Goal: Task Accomplishment & Management: Use online tool/utility

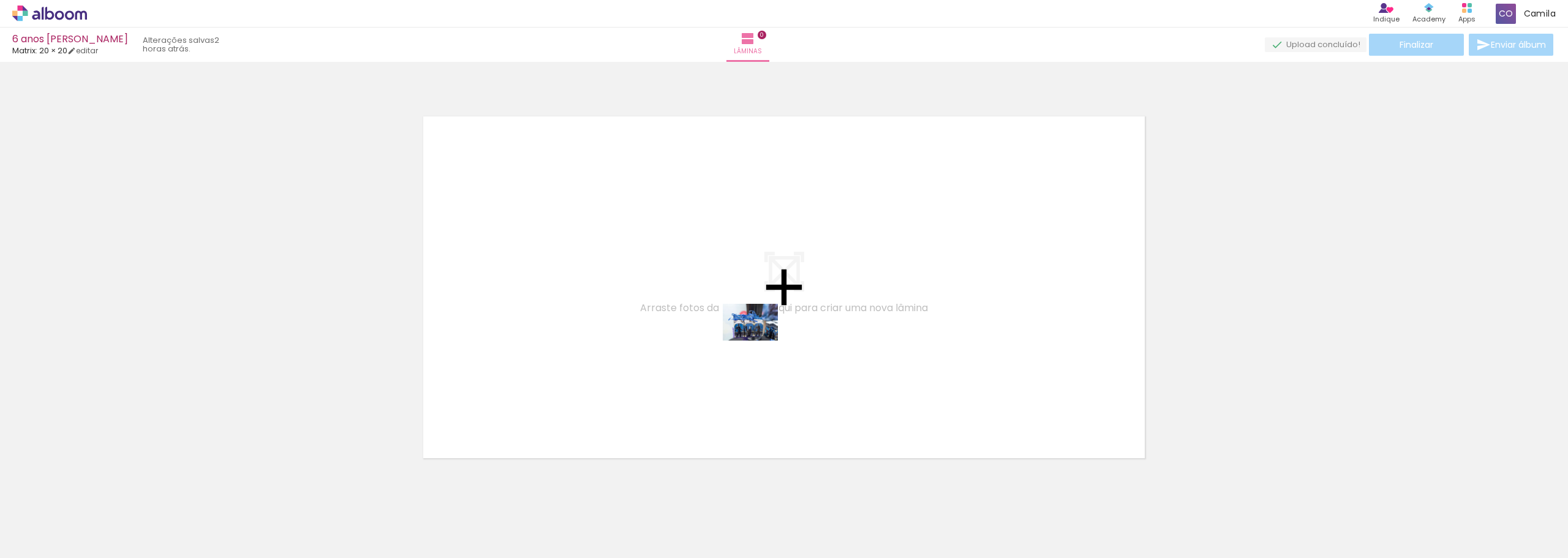
drag, startPoint x: 207, startPoint y: 523, endPoint x: 742, endPoint y: 302, distance: 578.8
click at [753, 299] on quentale-workspace at bounding box center [784, 279] width 1568 height 558
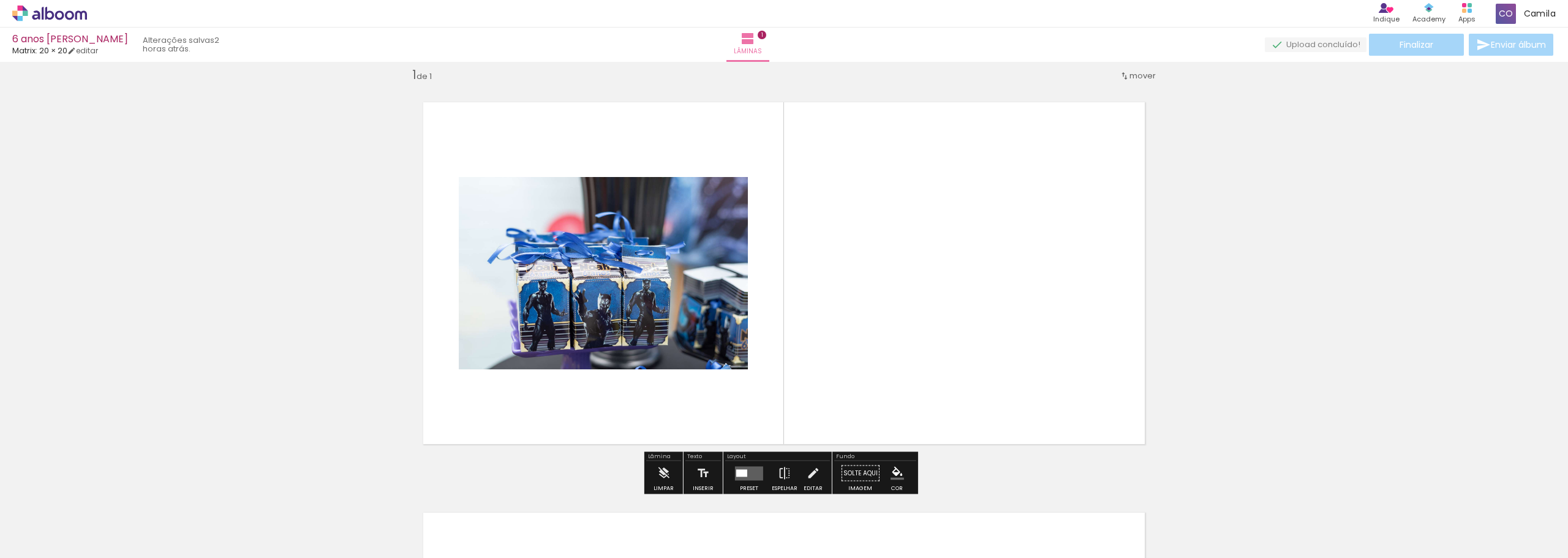
scroll to position [16, 0]
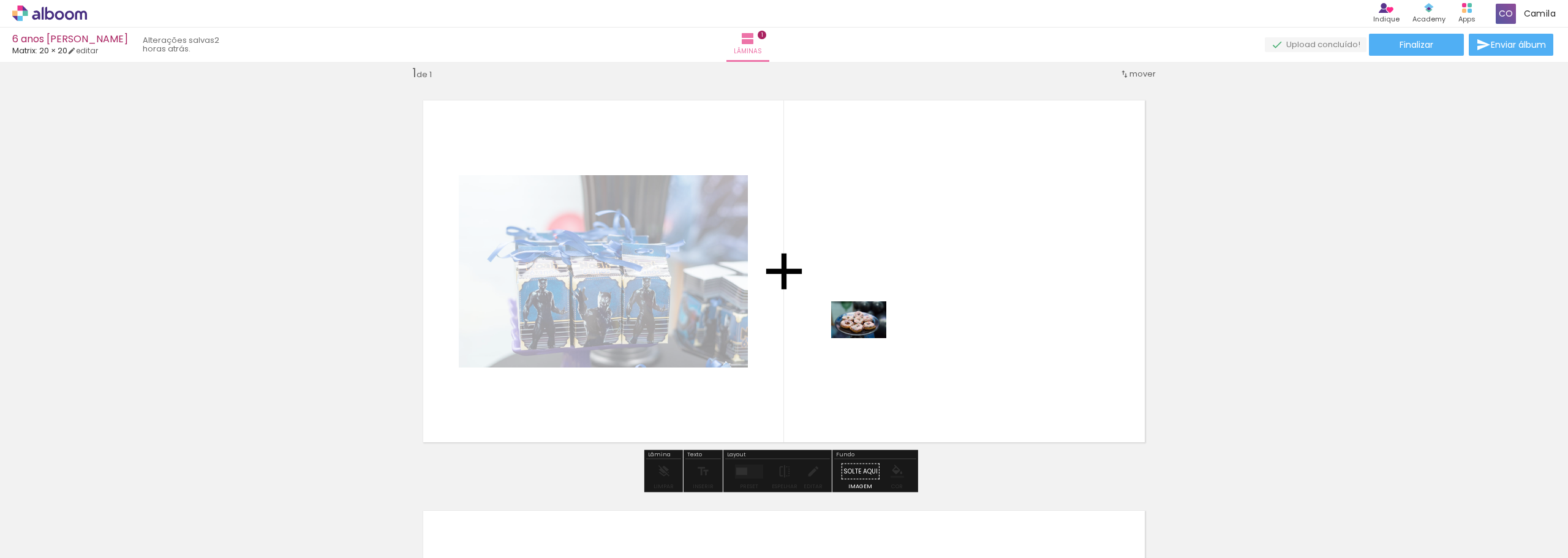
drag, startPoint x: 131, startPoint y: 528, endPoint x: 868, endPoint y: 338, distance: 761.1
click at [868, 338] on quentale-workspace at bounding box center [784, 279] width 1568 height 558
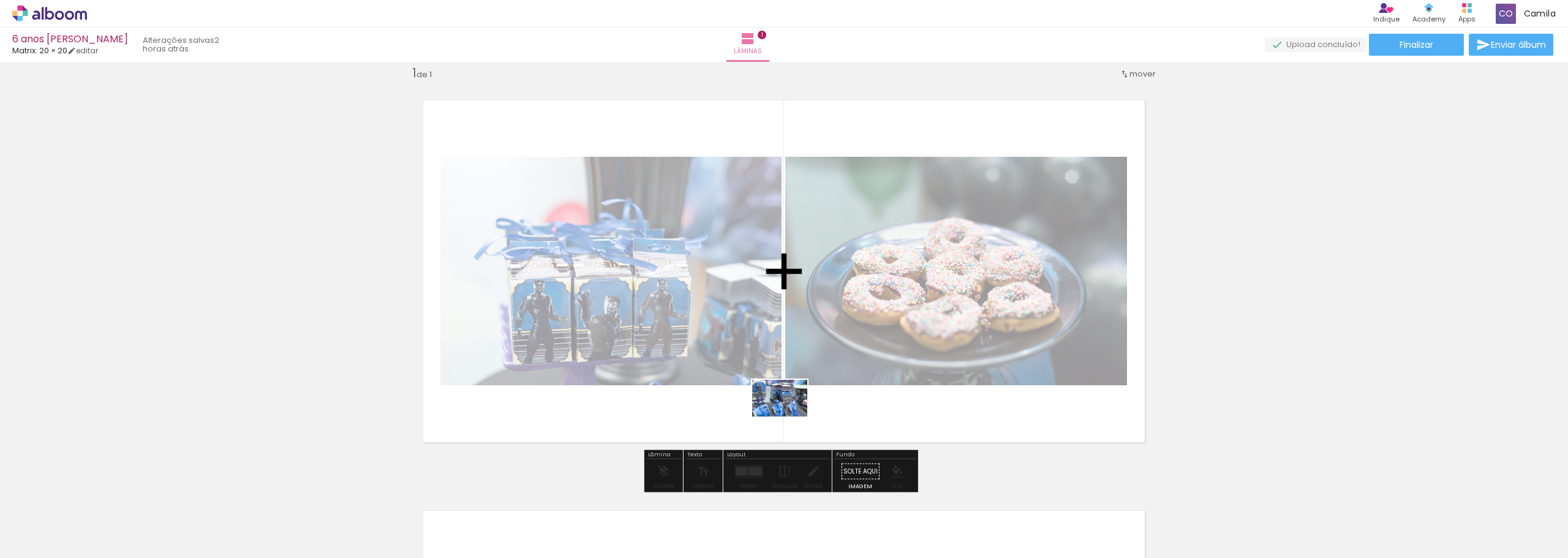
drag, startPoint x: 273, startPoint y: 529, endPoint x: 820, endPoint y: 399, distance: 562.2
click at [820, 399] on quentale-workspace at bounding box center [784, 279] width 1568 height 558
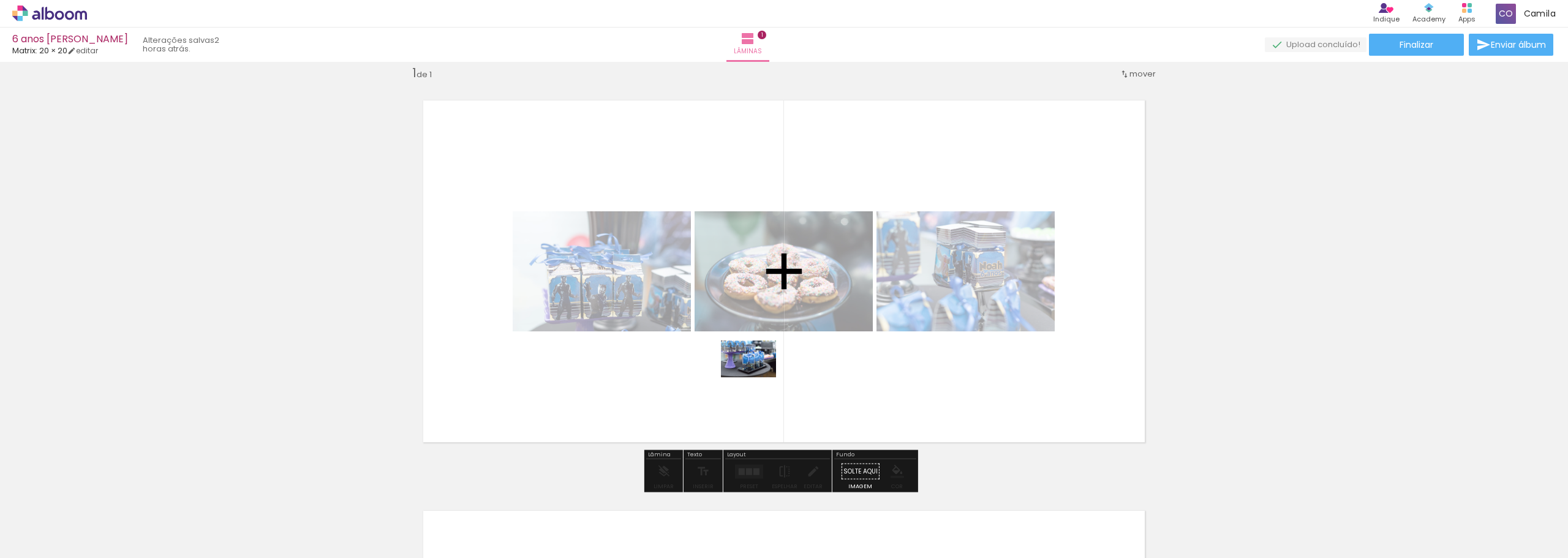
drag, startPoint x: 336, startPoint y: 527, endPoint x: 758, endPoint y: 377, distance: 447.9
click at [758, 377] on quentale-workspace at bounding box center [784, 279] width 1568 height 558
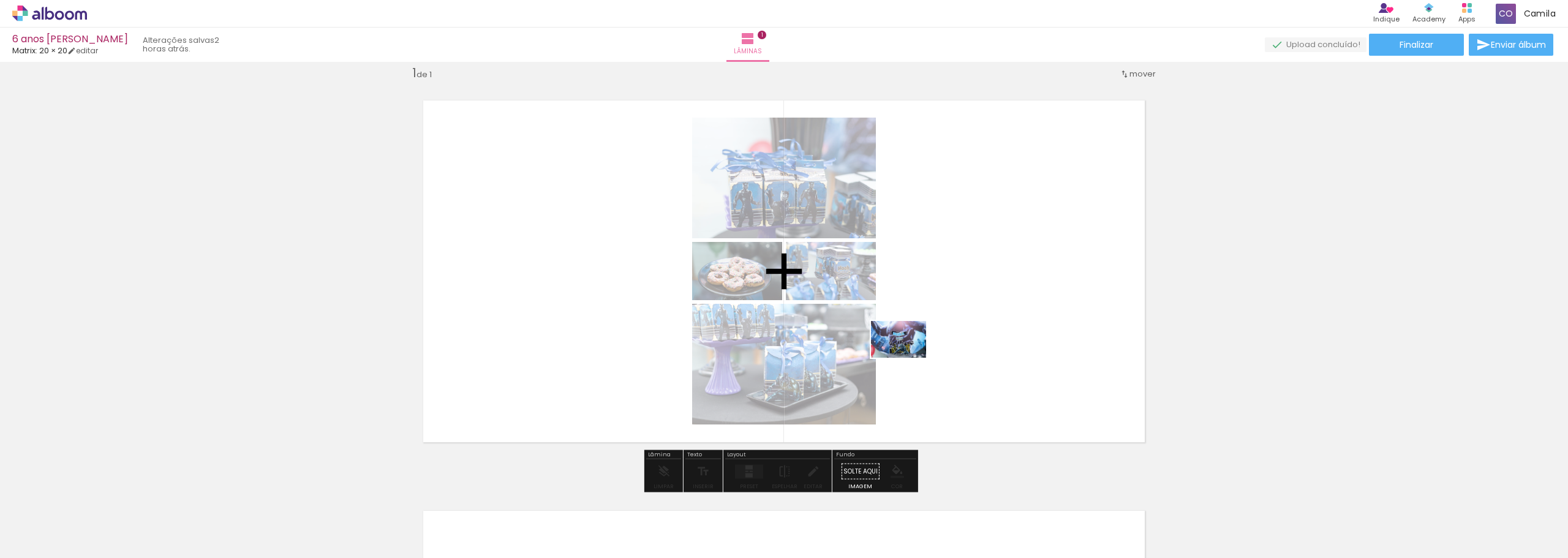
drag, startPoint x: 412, startPoint y: 525, endPoint x: 949, endPoint y: 334, distance: 570.0
click at [949, 334] on quentale-workspace at bounding box center [784, 279] width 1568 height 558
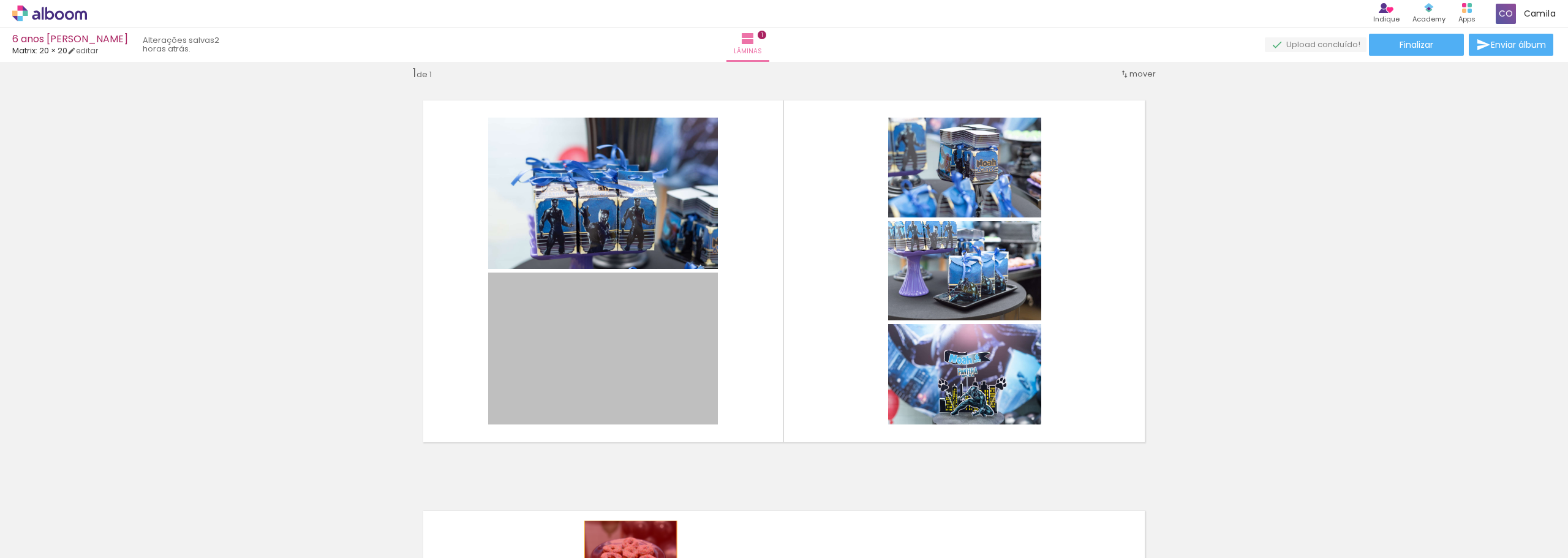
drag, startPoint x: 669, startPoint y: 379, endPoint x: 626, endPoint y: 551, distance: 177.3
click at [626, 551] on quentale-workspace at bounding box center [784, 279] width 1568 height 558
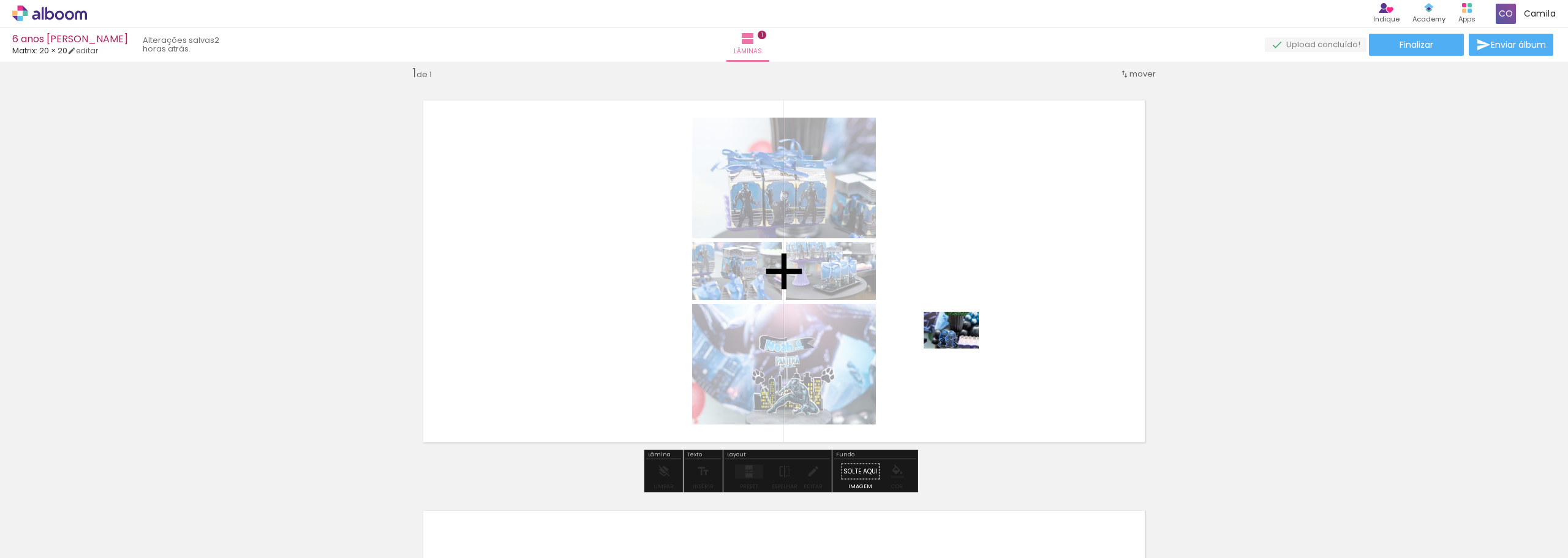
drag, startPoint x: 684, startPoint y: 533, endPoint x: 961, endPoint y: 348, distance: 333.1
click at [961, 348] on quentale-workspace at bounding box center [784, 279] width 1568 height 558
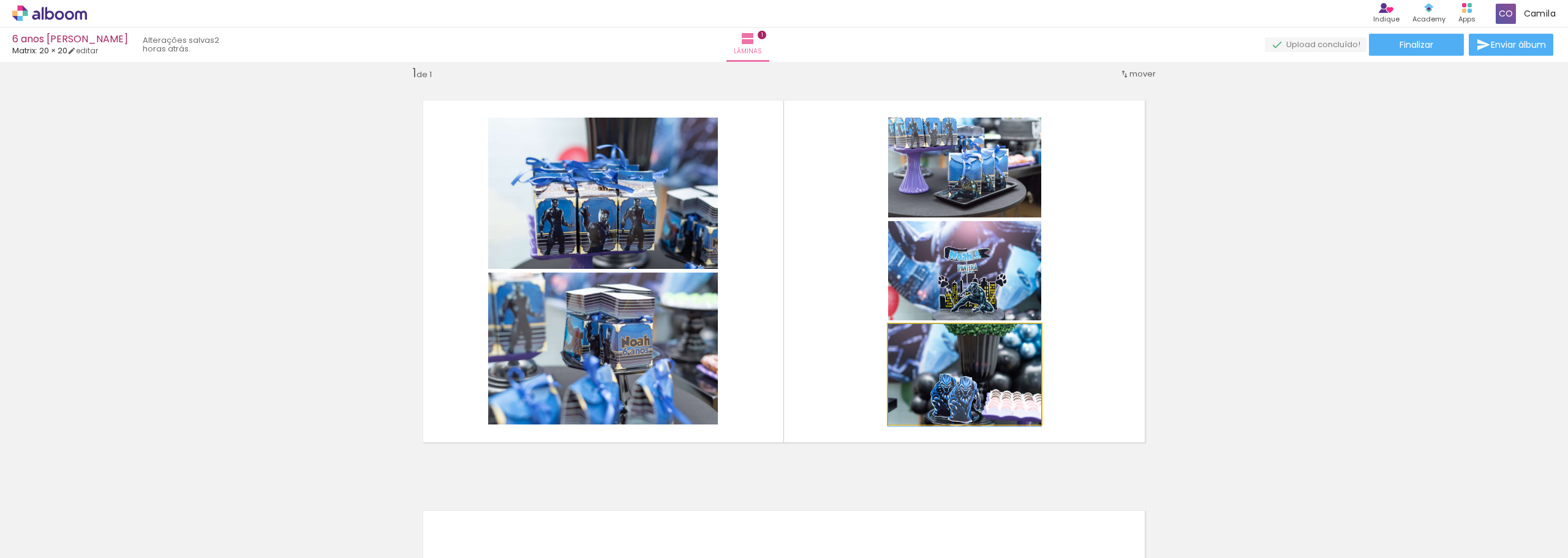
drag, startPoint x: 947, startPoint y: 382, endPoint x: 955, endPoint y: 409, distance: 28.2
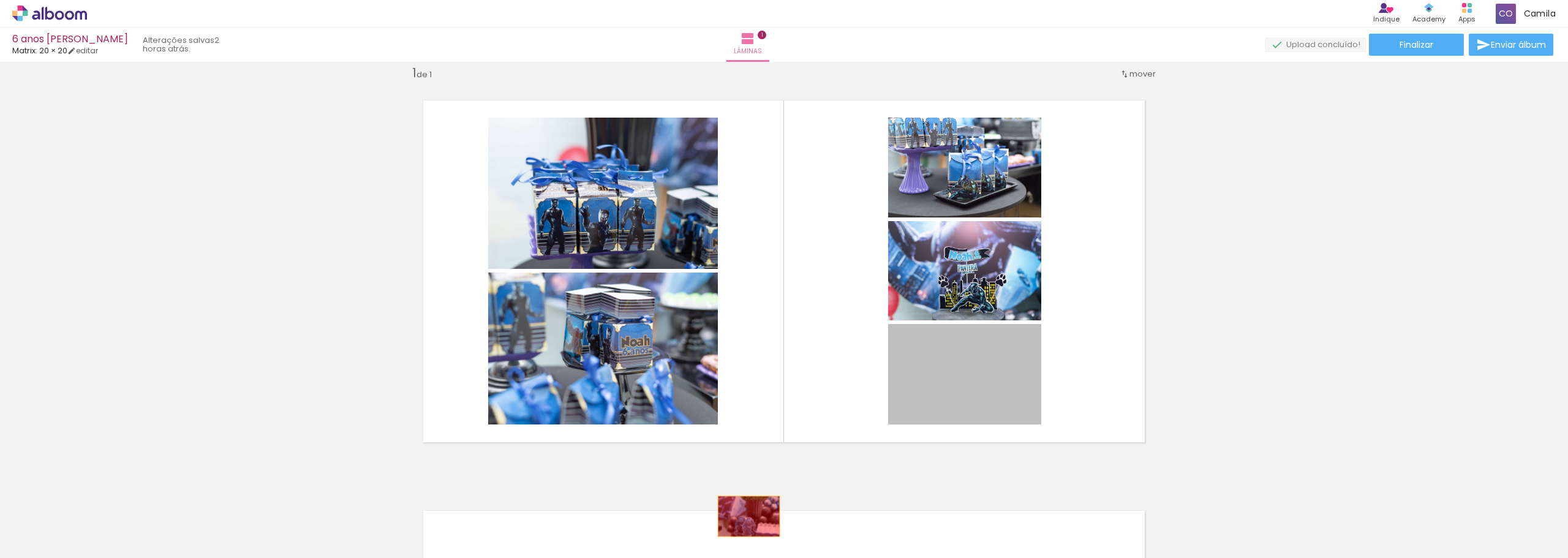
drag, startPoint x: 857, startPoint y: 410, endPoint x: 738, endPoint y: 530, distance: 169.0
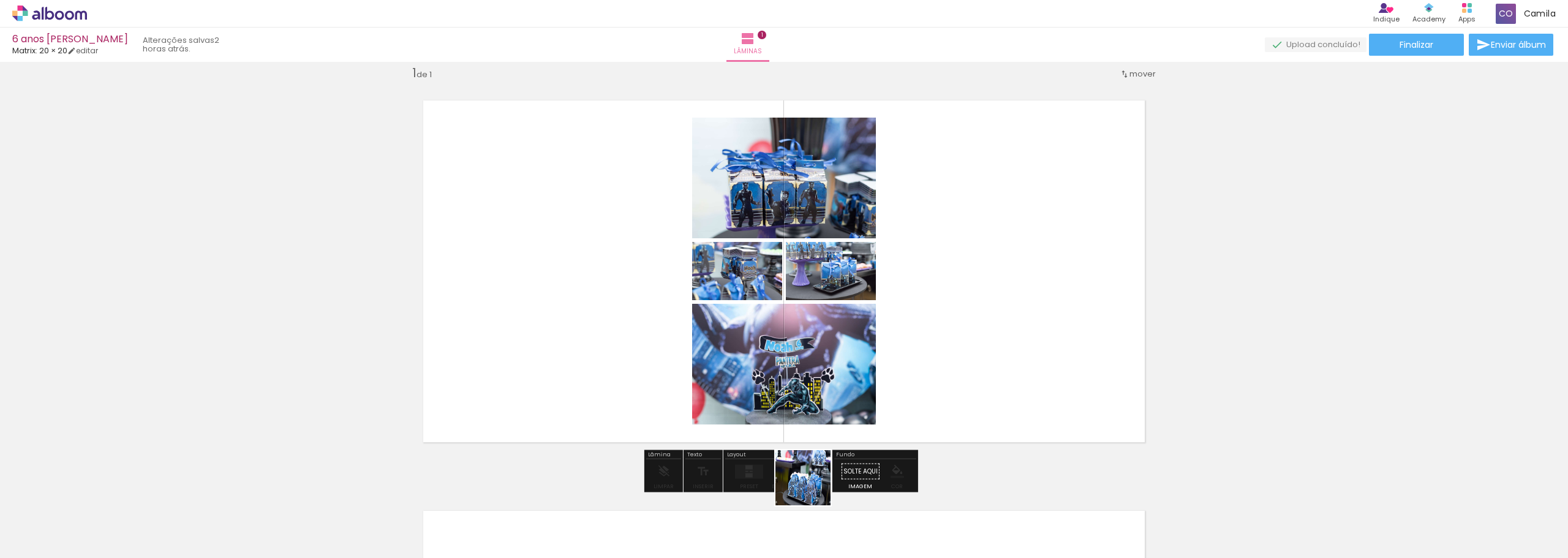
drag, startPoint x: 767, startPoint y: 520, endPoint x: 978, endPoint y: 363, distance: 263.0
click at [978, 363] on quentale-workspace at bounding box center [784, 279] width 1568 height 558
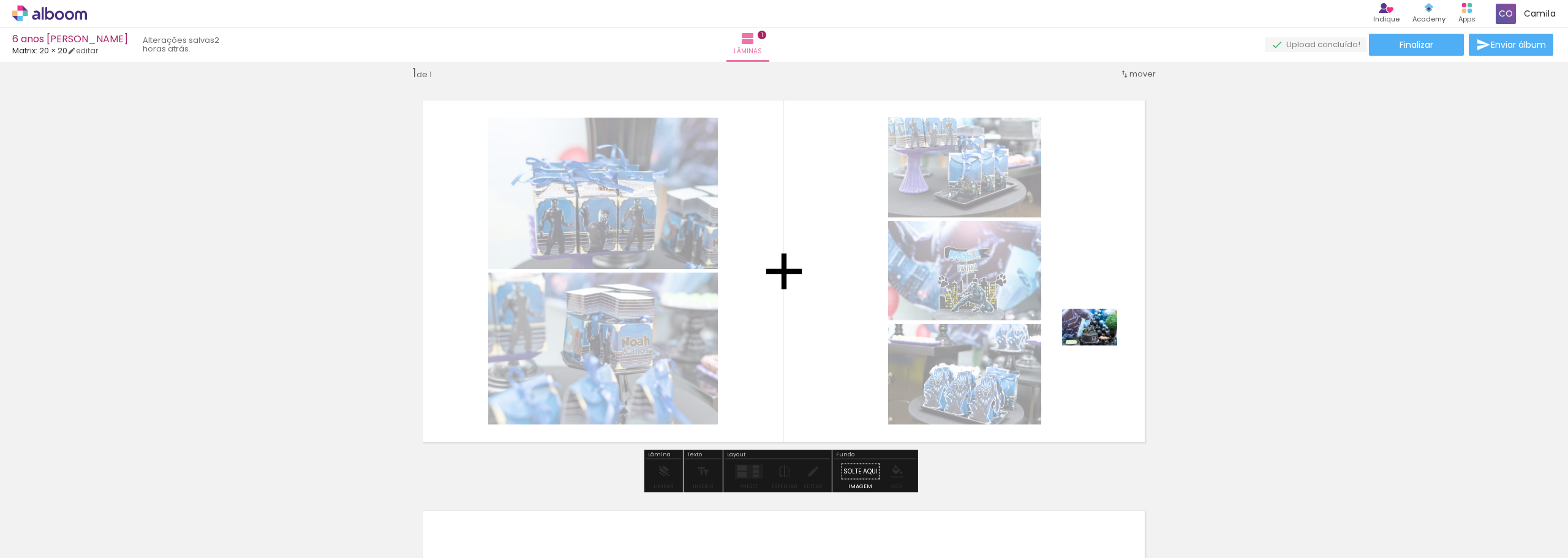
drag, startPoint x: 816, startPoint y: 535, endPoint x: 1102, endPoint y: 343, distance: 344.5
click at [1102, 343] on quentale-workspace at bounding box center [784, 279] width 1568 height 558
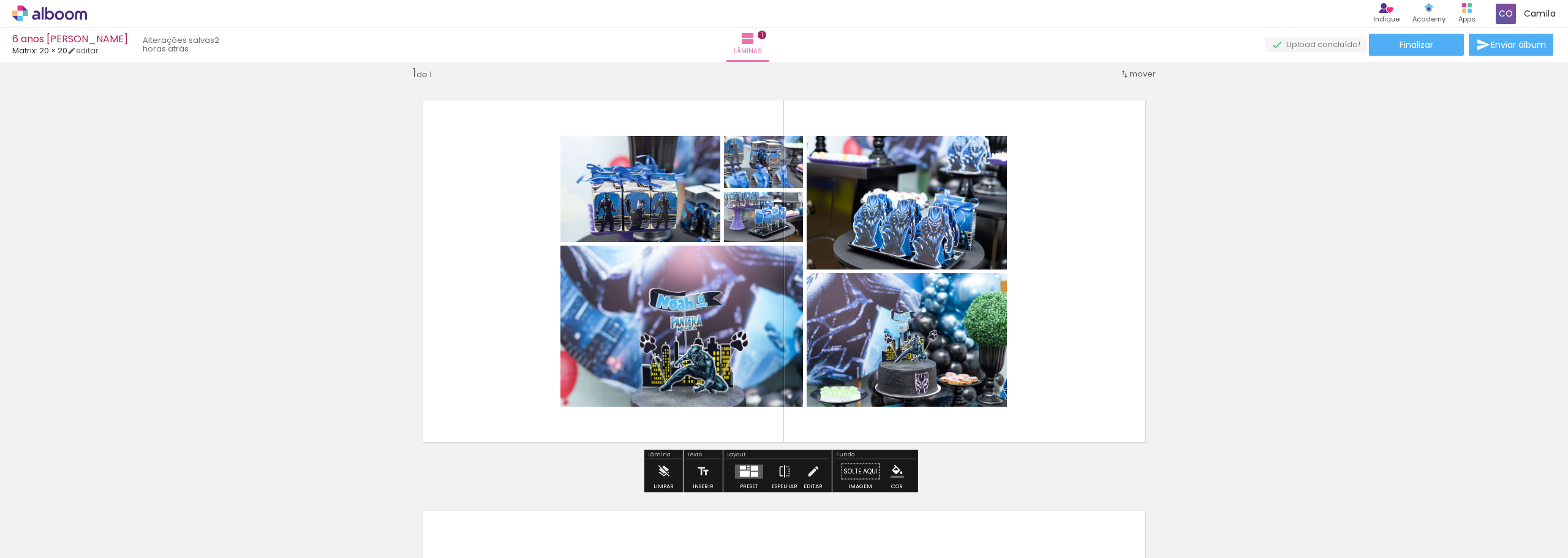
click at [741, 468] on div at bounding box center [743, 467] width 6 height 4
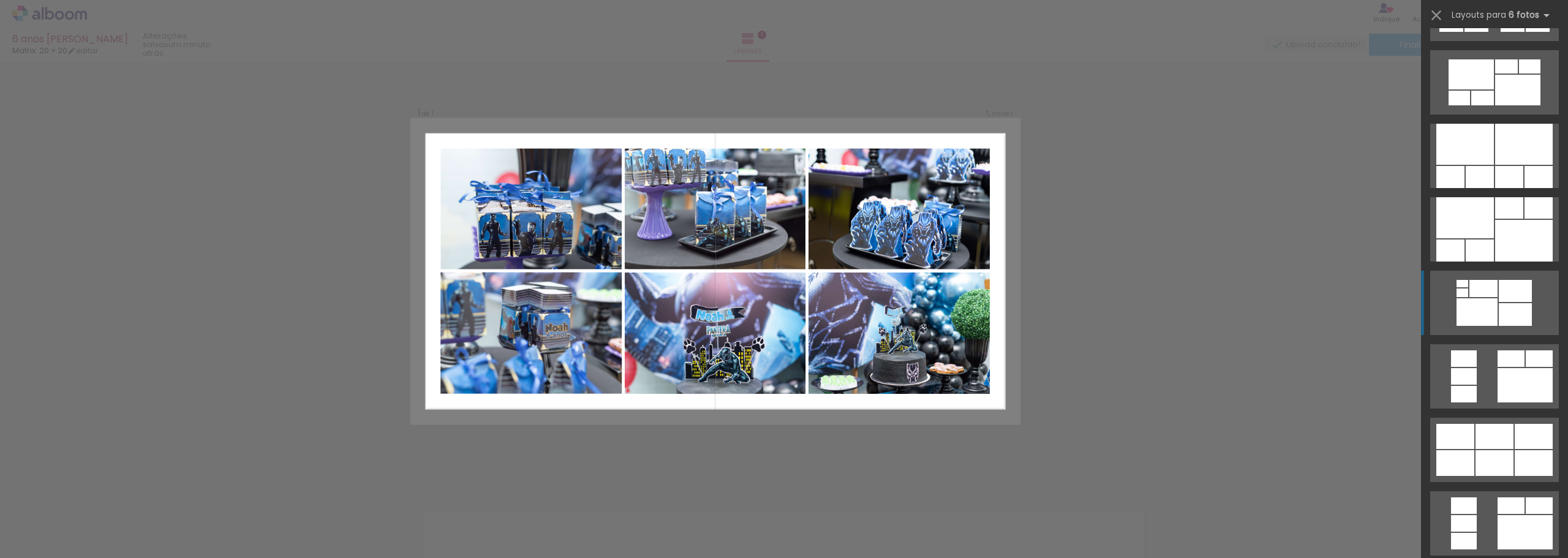
scroll to position [797, 0]
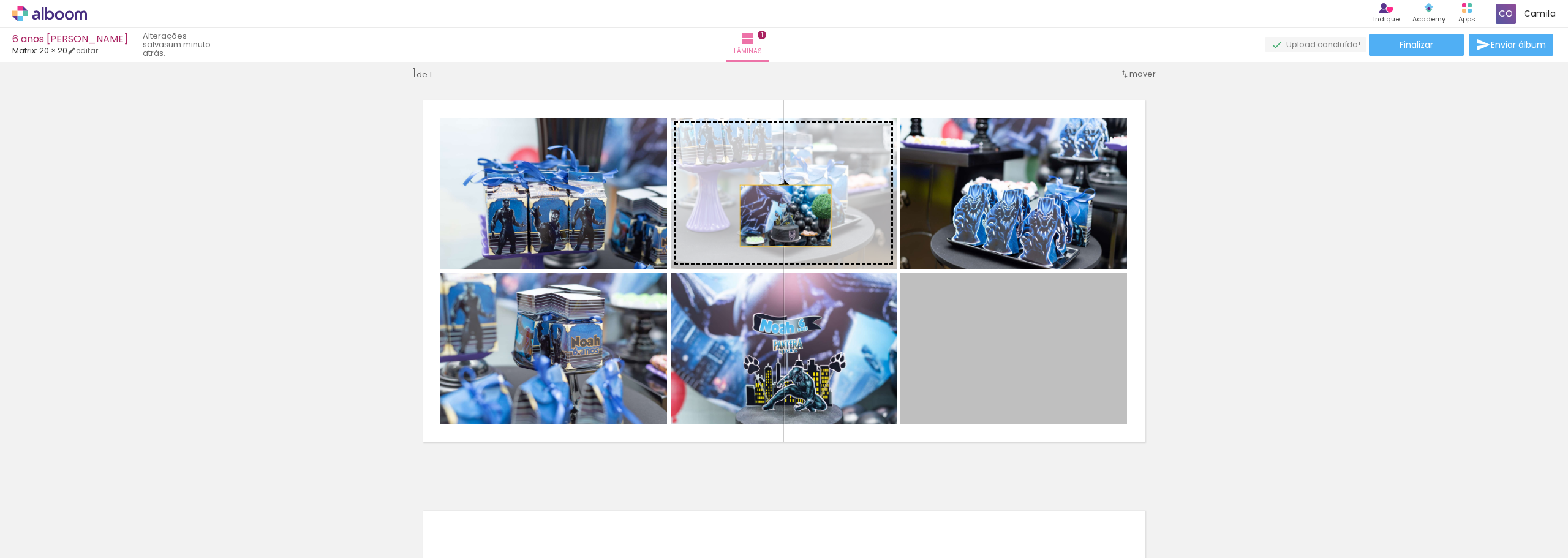
drag, startPoint x: 996, startPoint y: 361, endPoint x: 781, endPoint y: 215, distance: 259.9
click at [0, 0] on slot at bounding box center [0, 0] width 0 height 0
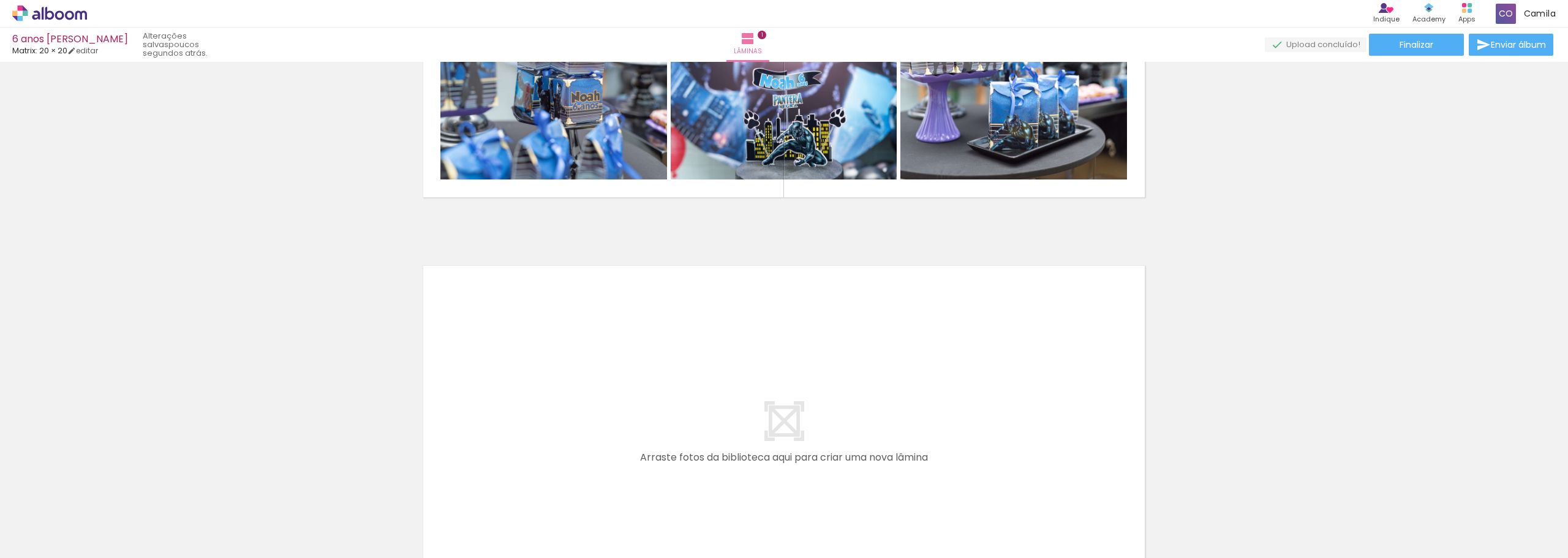
scroll to position [0, 1189]
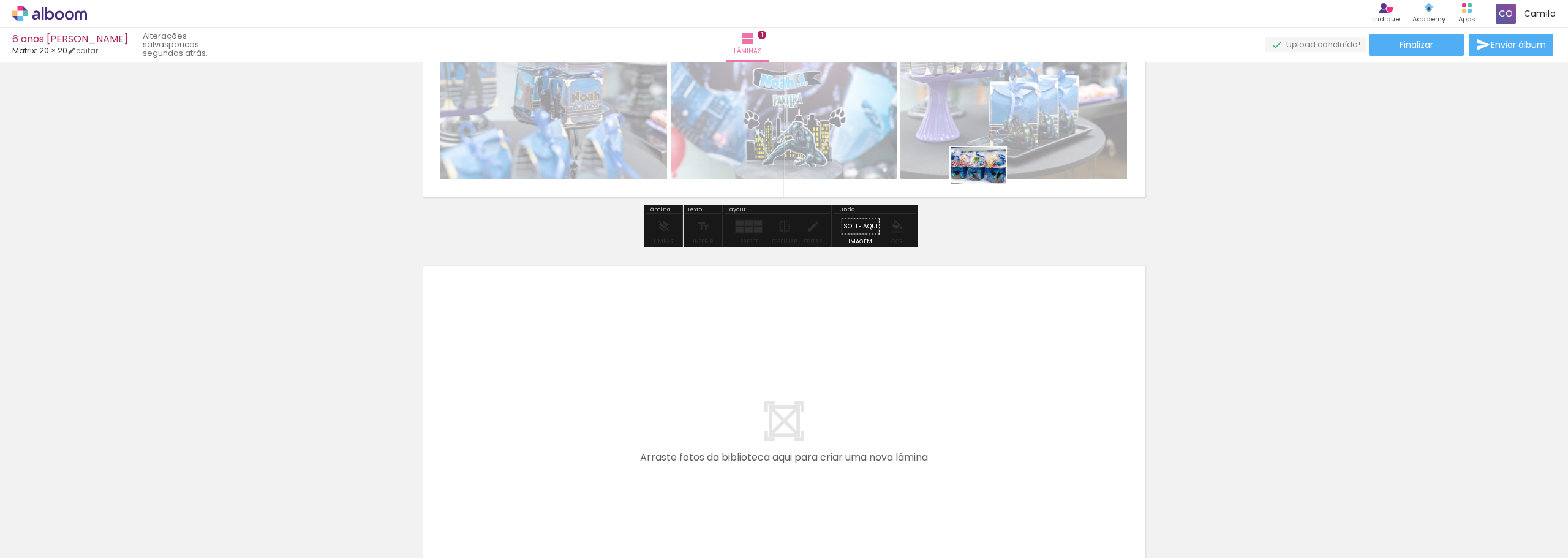
drag, startPoint x: 1273, startPoint y: 524, endPoint x: 987, endPoint y: 183, distance: 445.1
click at [987, 183] on quentale-workspace at bounding box center [784, 279] width 1568 height 558
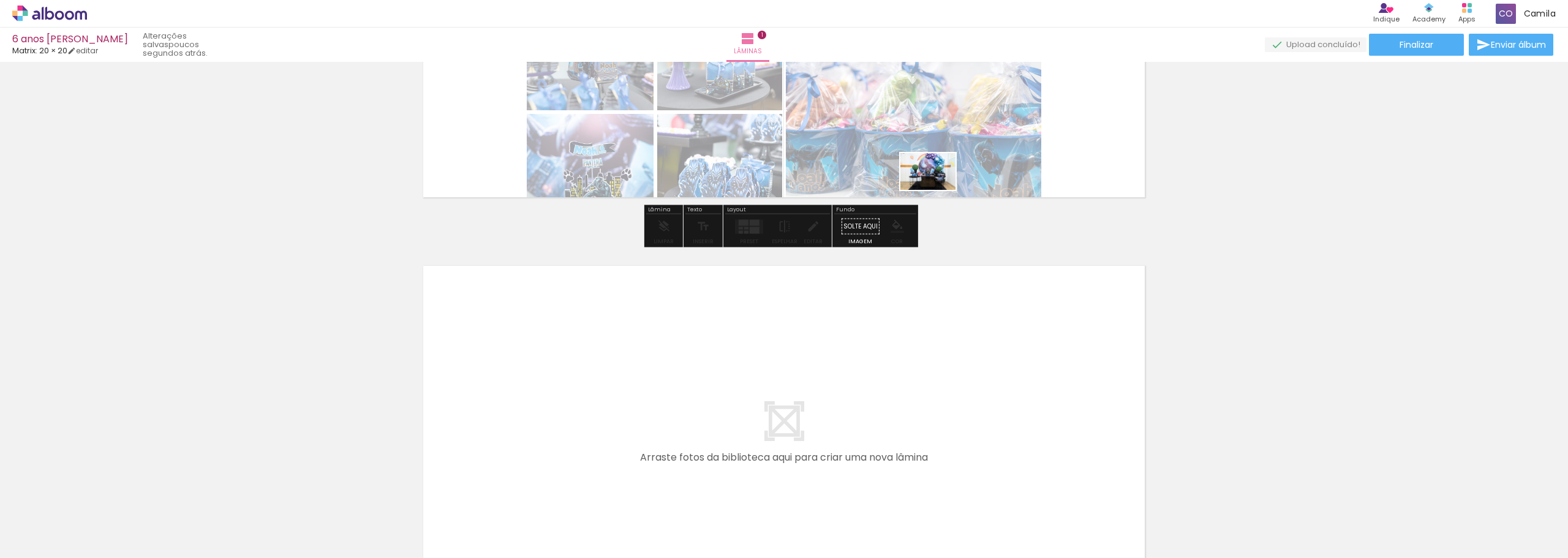
drag, startPoint x: 1126, startPoint y: 532, endPoint x: 938, endPoint y: 182, distance: 397.3
click at [938, 182] on quentale-workspace at bounding box center [784, 279] width 1568 height 558
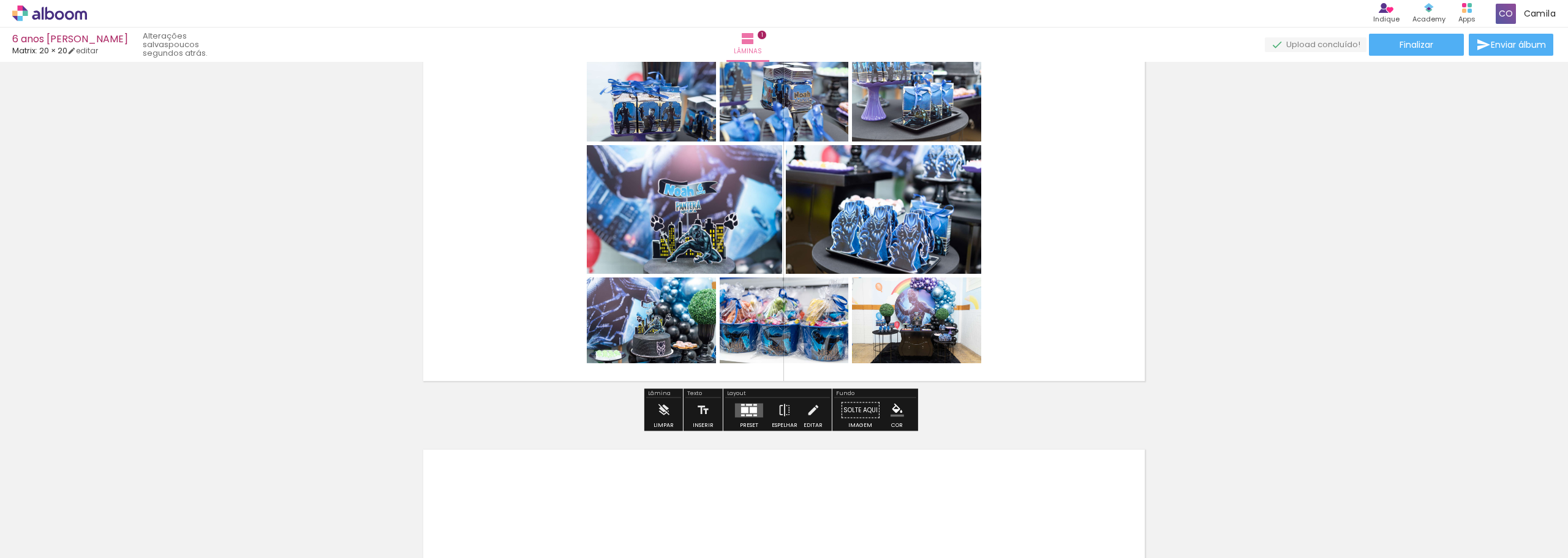
scroll to position [16, 0]
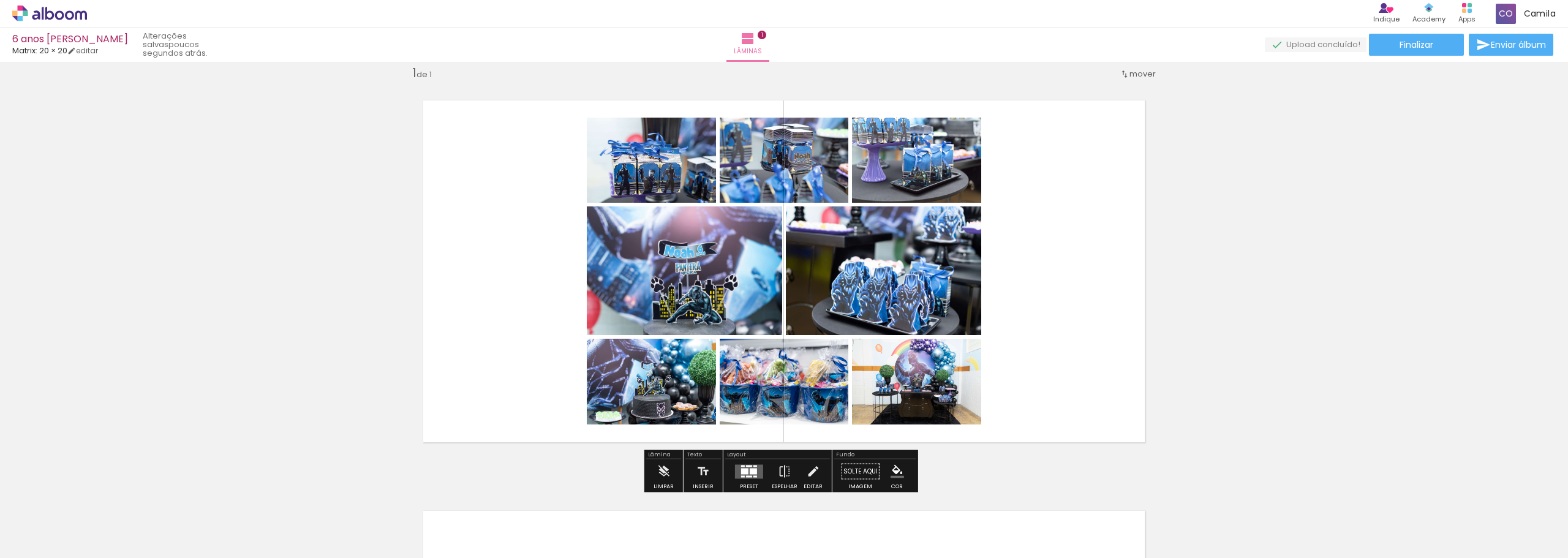
click at [750, 476] on quentale-layouter at bounding box center [749, 471] width 28 height 14
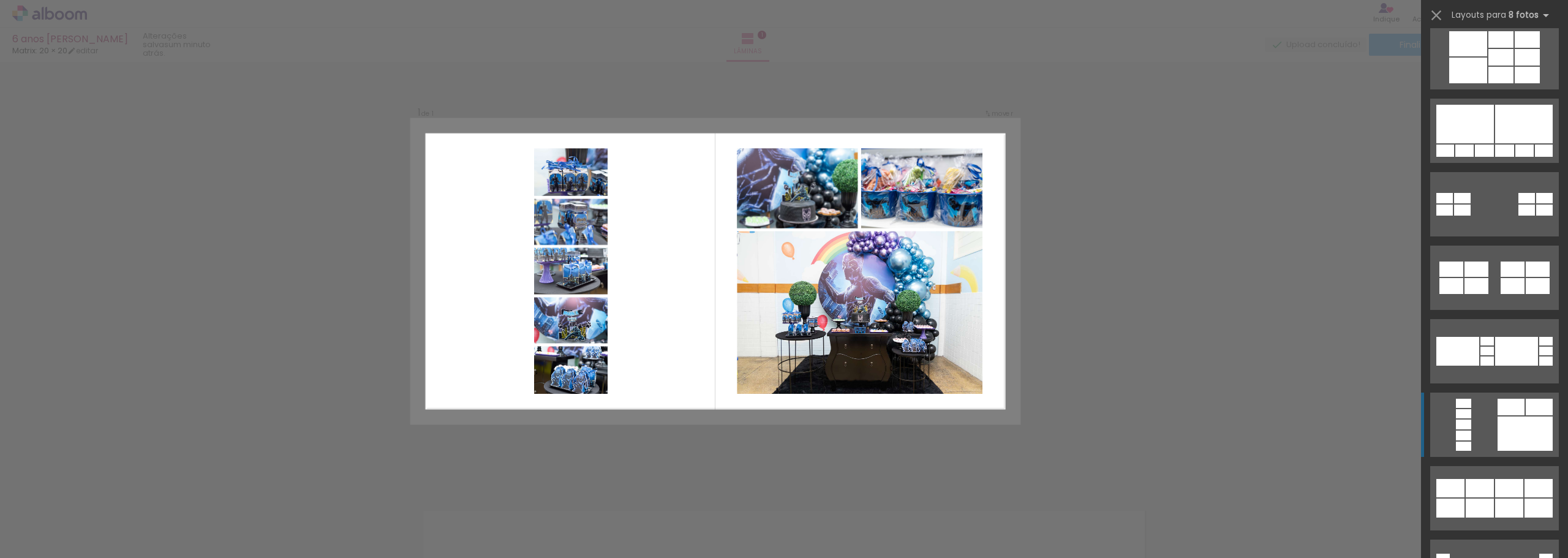
scroll to position [735, 0]
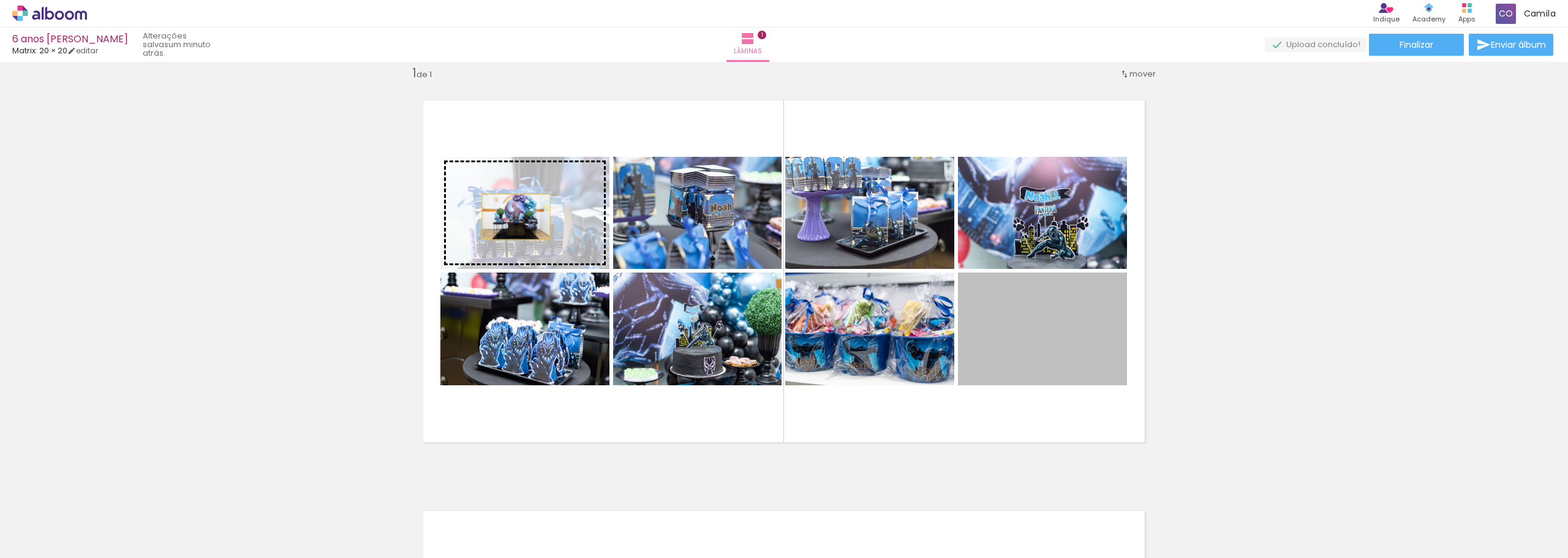
drag, startPoint x: 1038, startPoint y: 335, endPoint x: 513, endPoint y: 212, distance: 539.2
click at [0, 0] on slot at bounding box center [0, 0] width 0 height 0
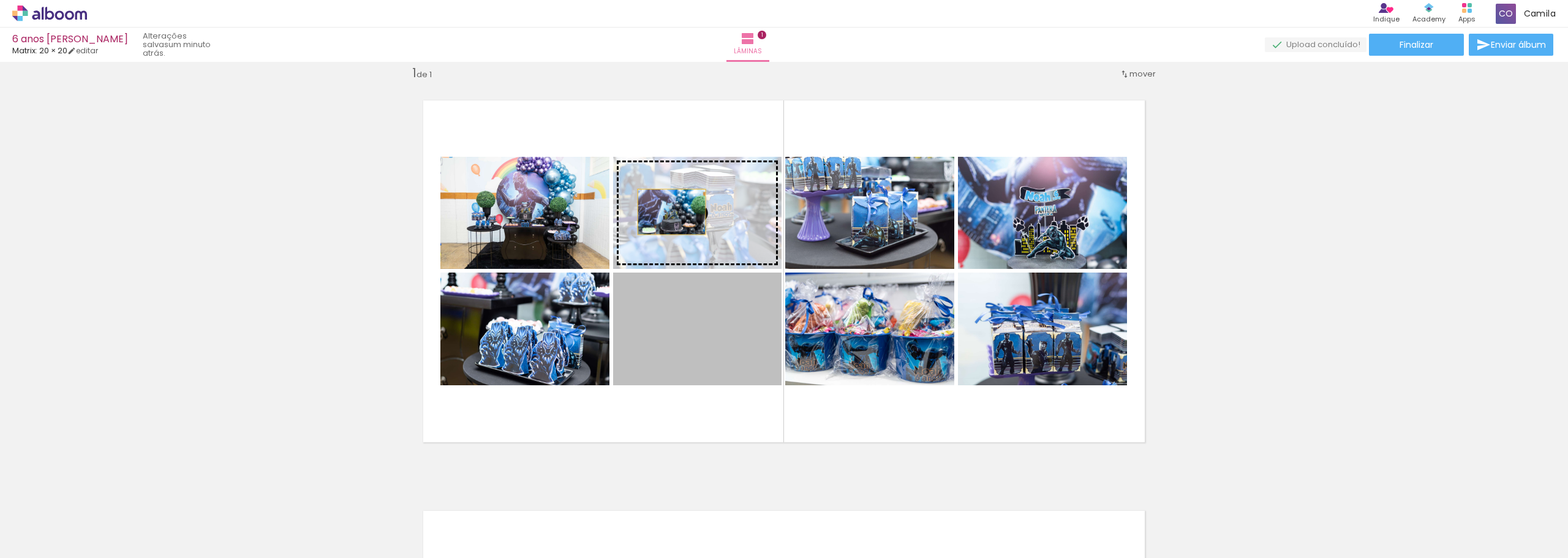
drag, startPoint x: 733, startPoint y: 347, endPoint x: 667, endPoint y: 212, distance: 150.3
click at [0, 0] on slot at bounding box center [0, 0] width 0 height 0
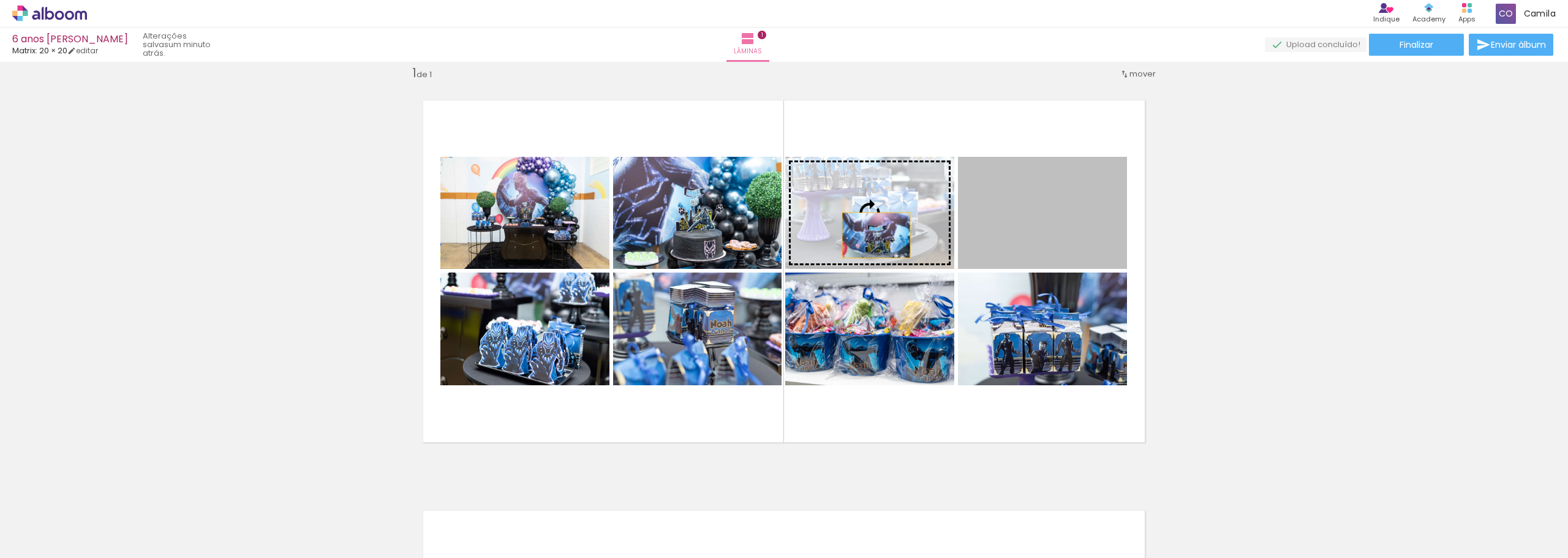
drag, startPoint x: 1039, startPoint y: 232, endPoint x: 870, endPoint y: 230, distance: 169.0
click at [0, 0] on slot at bounding box center [0, 0] width 0 height 0
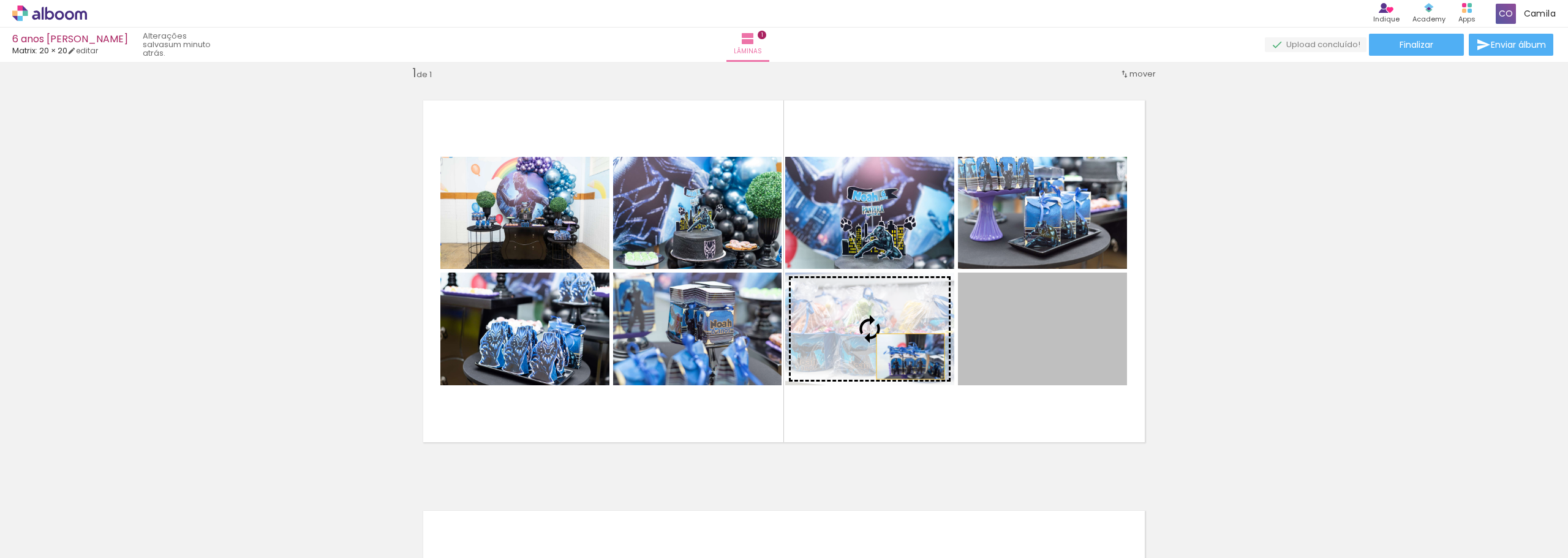
drag, startPoint x: 1062, startPoint y: 352, endPoint x: 863, endPoint y: 345, distance: 199.1
click at [0, 0] on slot at bounding box center [0, 0] width 0 height 0
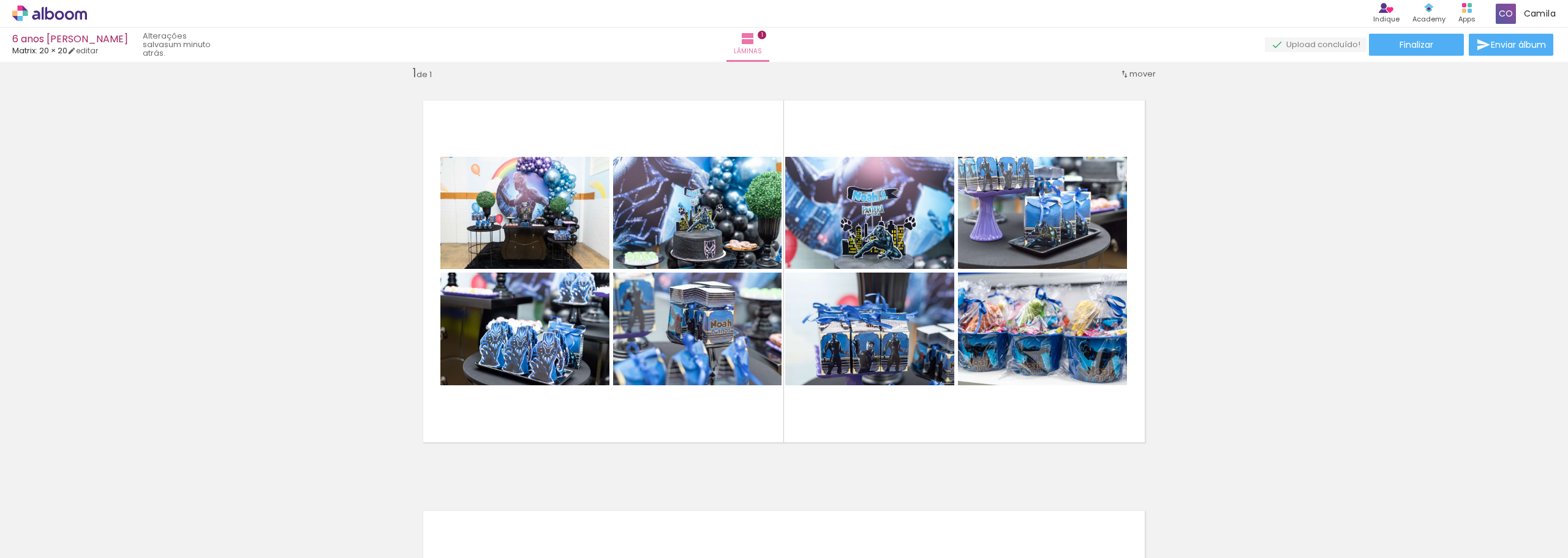
scroll to position [0, 1418]
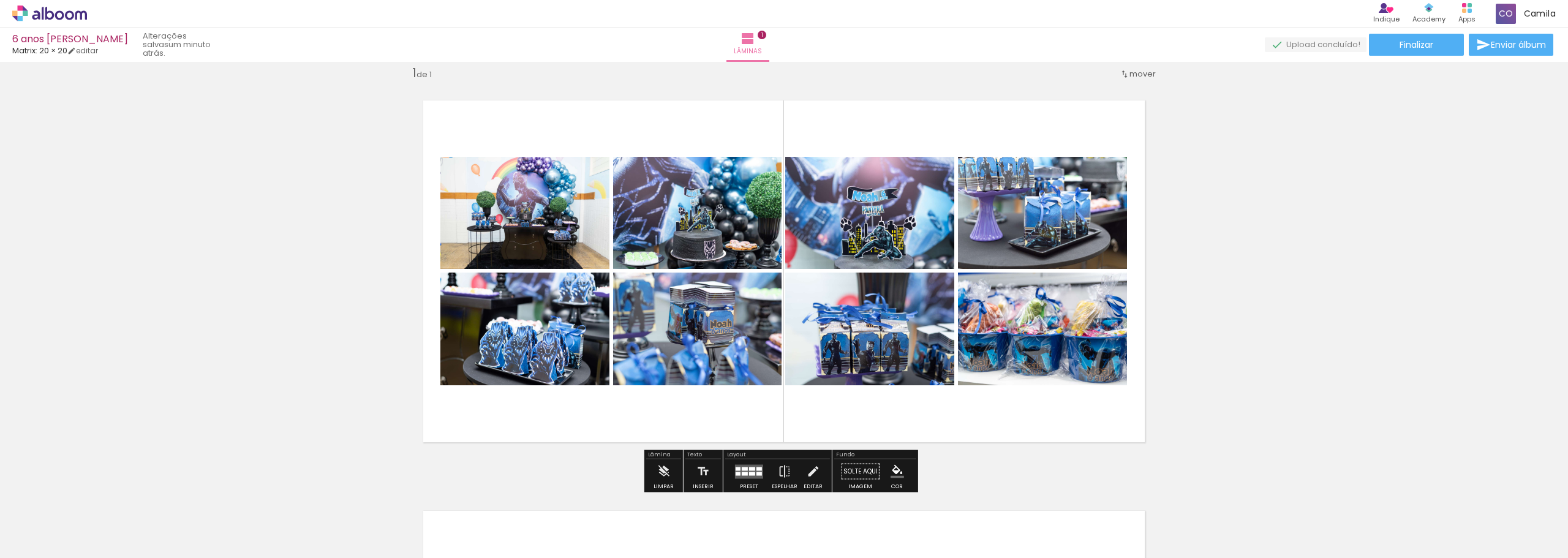
click at [1353, 342] on div "Inserir lâmina 1 de 1" at bounding box center [784, 461] width 1568 height 821
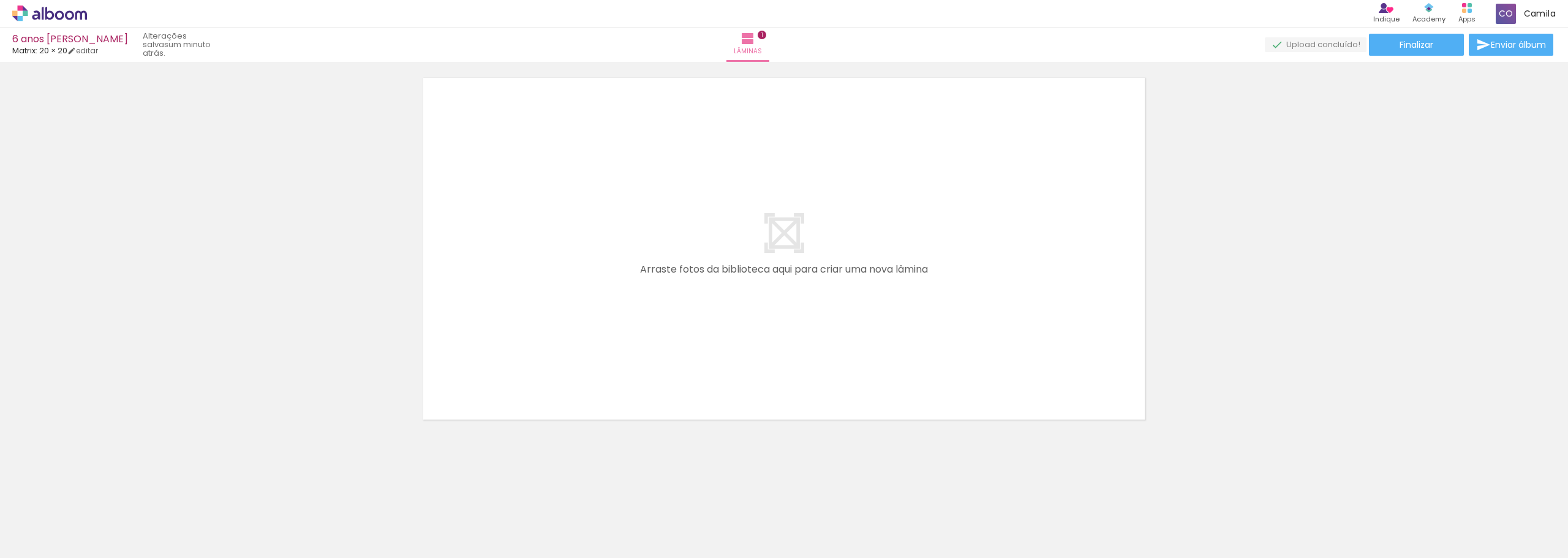
scroll to position [0, 274]
drag, startPoint x: 617, startPoint y: 531, endPoint x: 527, endPoint y: 268, distance: 278.0
click at [527, 268] on quentale-workspace at bounding box center [784, 279] width 1568 height 558
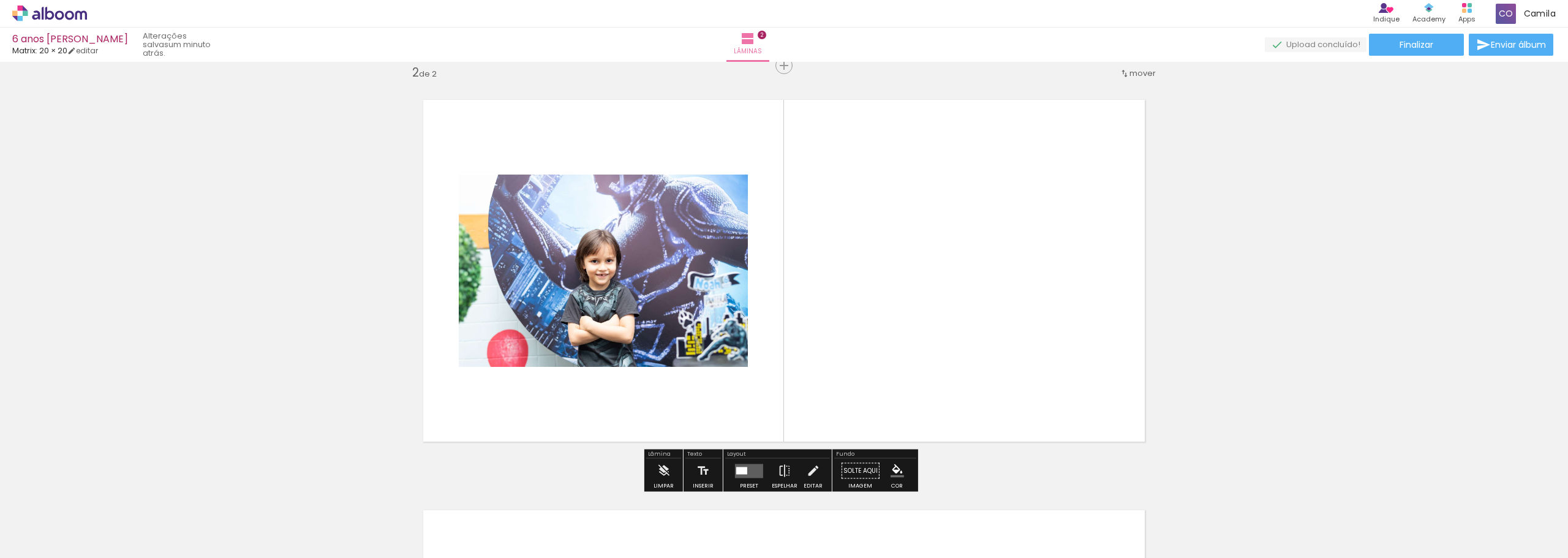
scroll to position [427, 0]
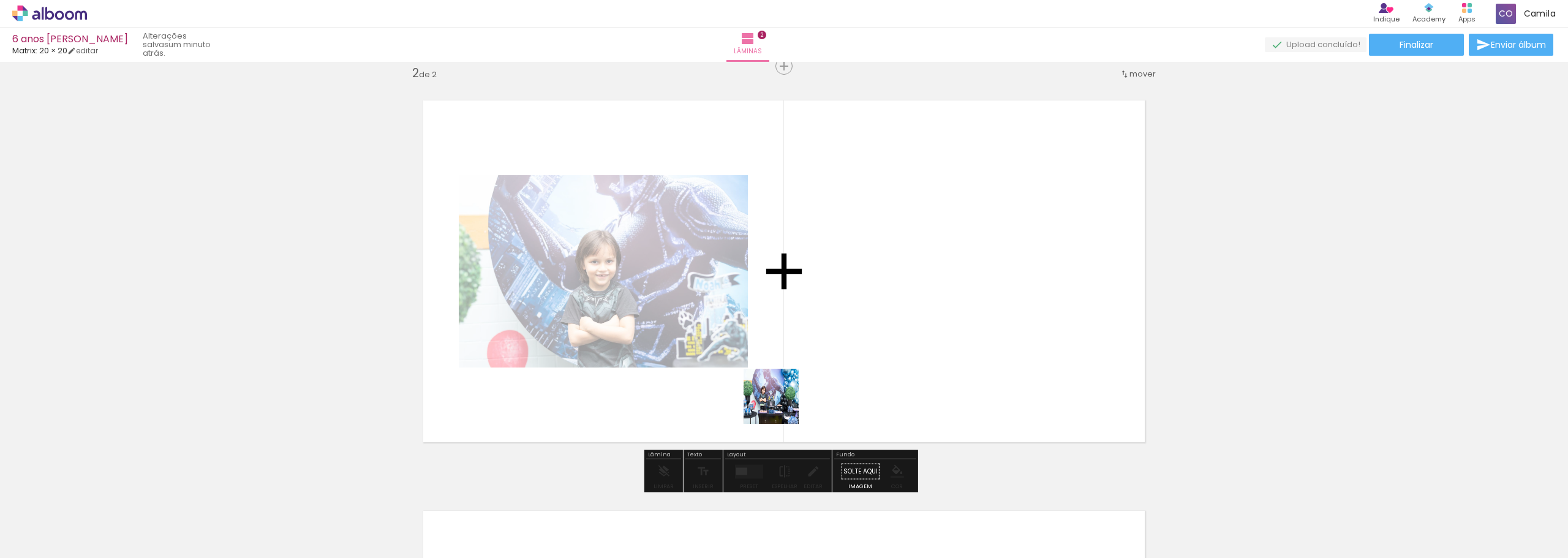
drag, startPoint x: 781, startPoint y: 406, endPoint x: 899, endPoint y: 276, distance: 175.6
click at [899, 276] on quentale-workspace at bounding box center [784, 279] width 1568 height 558
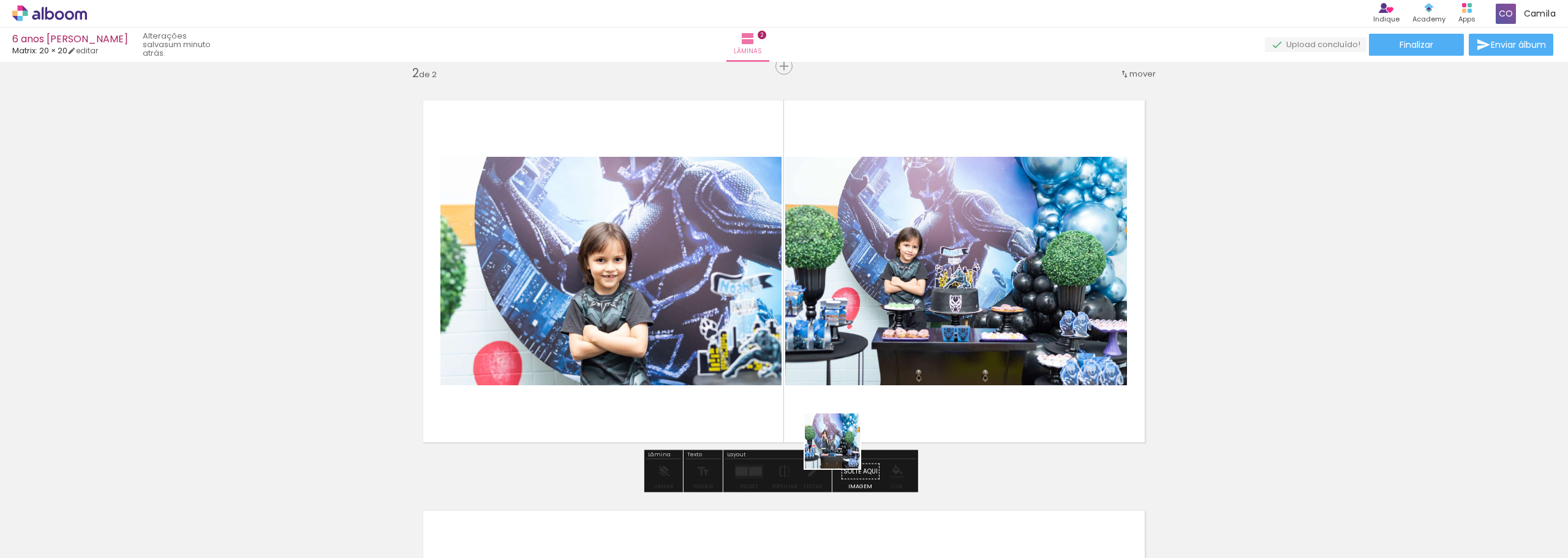
drag, startPoint x: 759, startPoint y: 531, endPoint x: 851, endPoint y: 386, distance: 171.7
click at [851, 386] on quentale-workspace at bounding box center [784, 279] width 1568 height 558
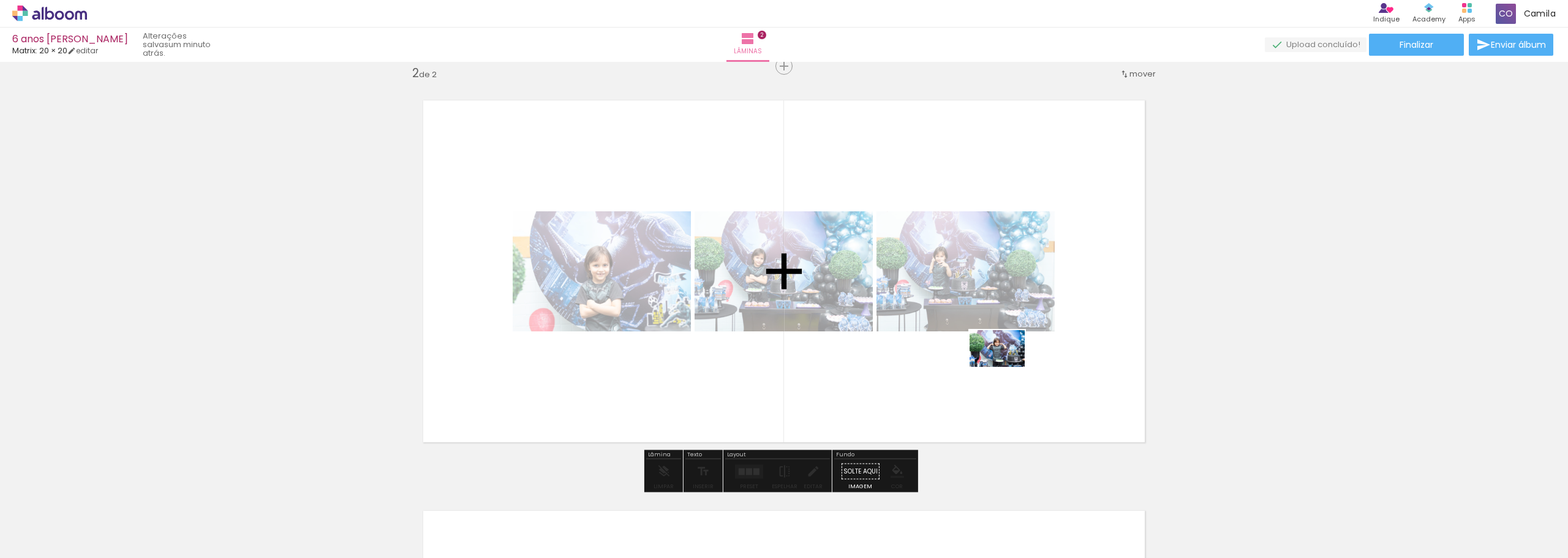
drag, startPoint x: 888, startPoint y: 528, endPoint x: 1007, endPoint y: 367, distance: 200.2
click at [1007, 367] on quentale-workspace at bounding box center [784, 279] width 1568 height 558
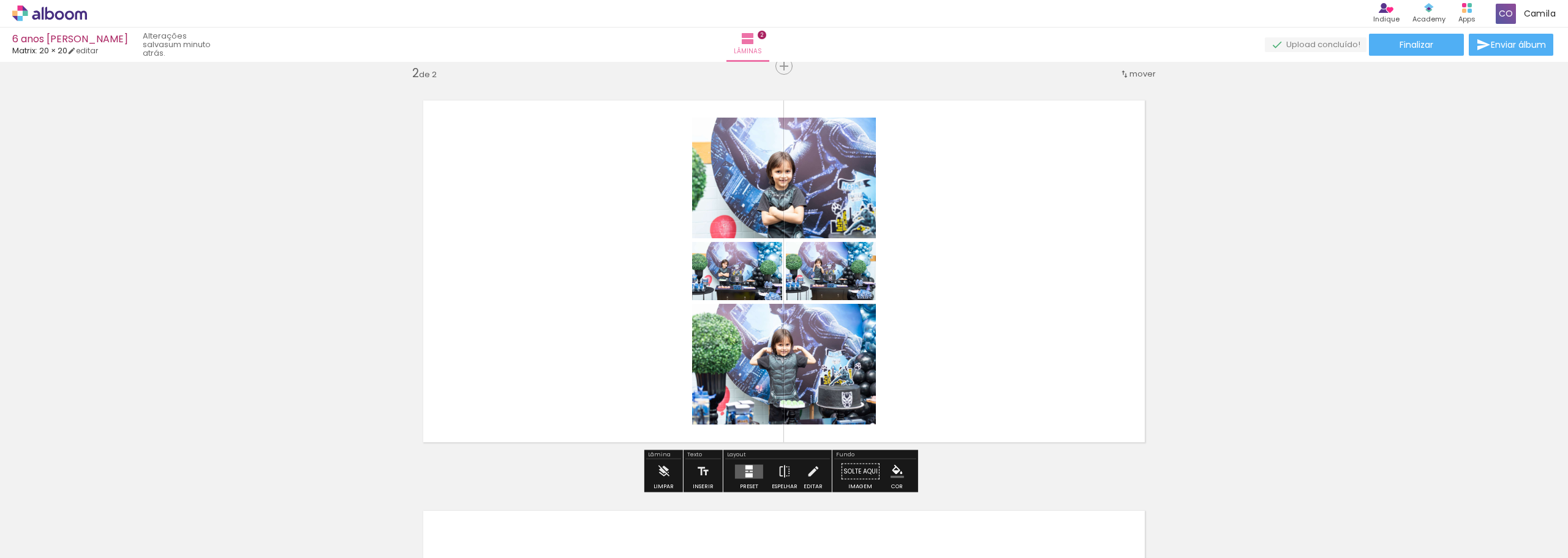
click at [753, 474] on quentale-layouter at bounding box center [749, 471] width 28 height 14
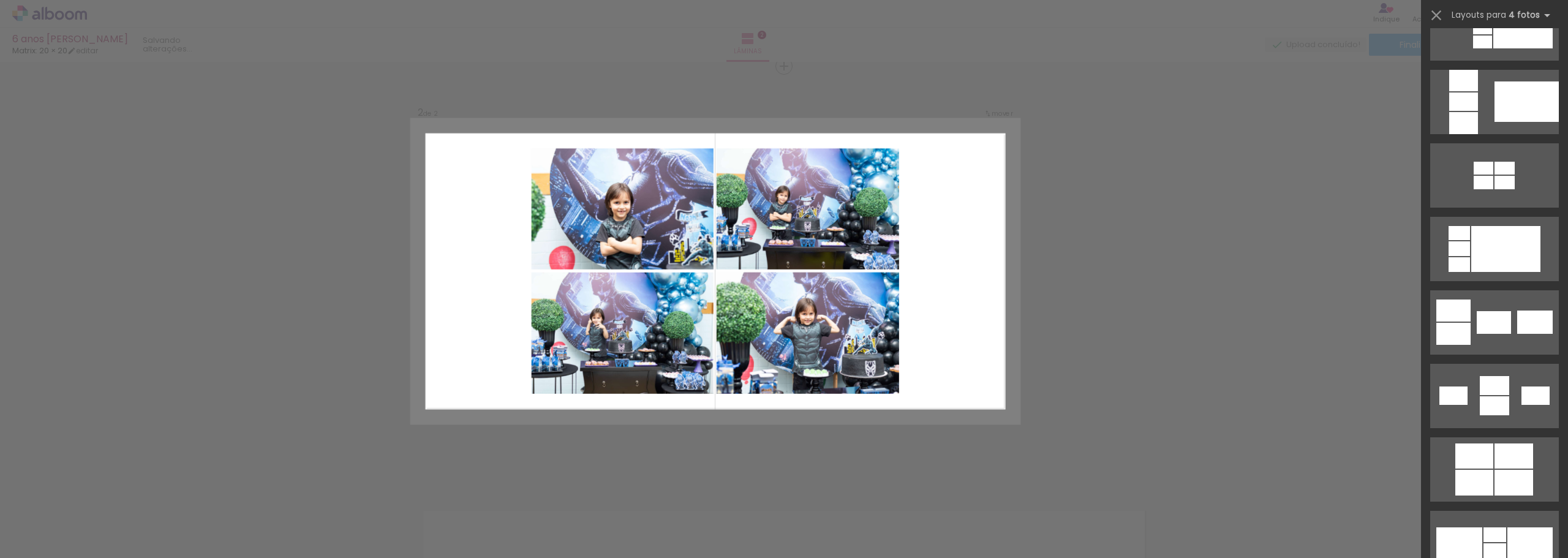
scroll to position [1899, 0]
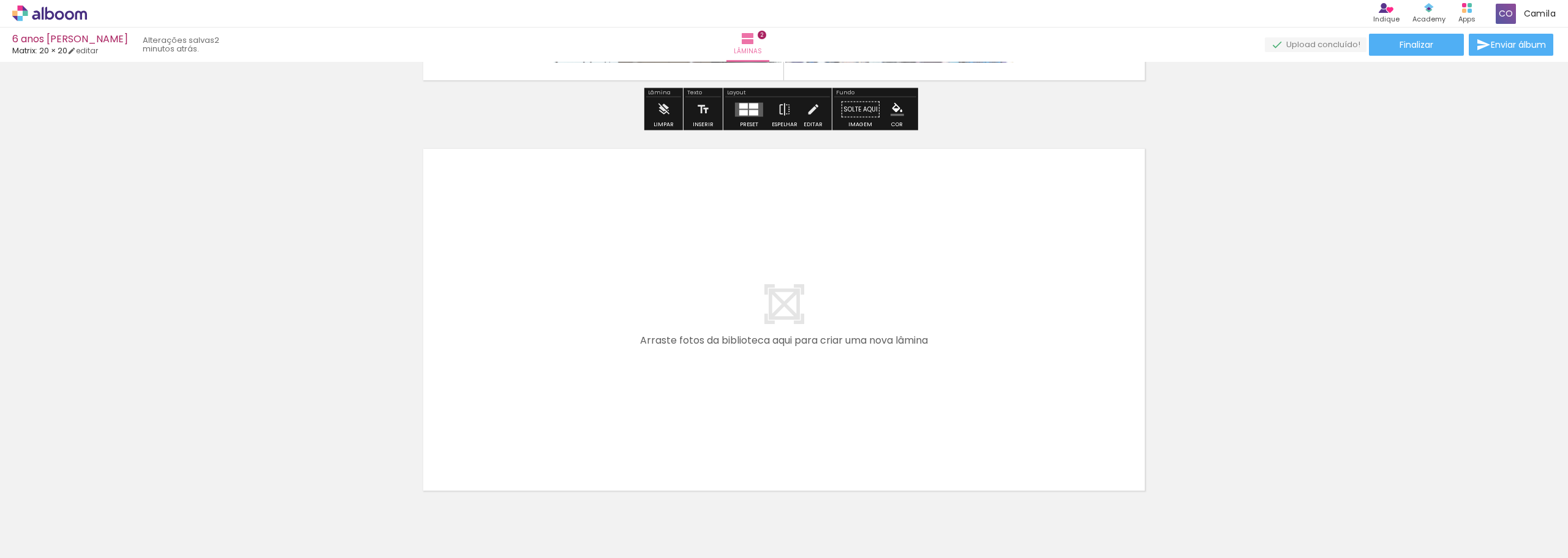
scroll to position [793, 0]
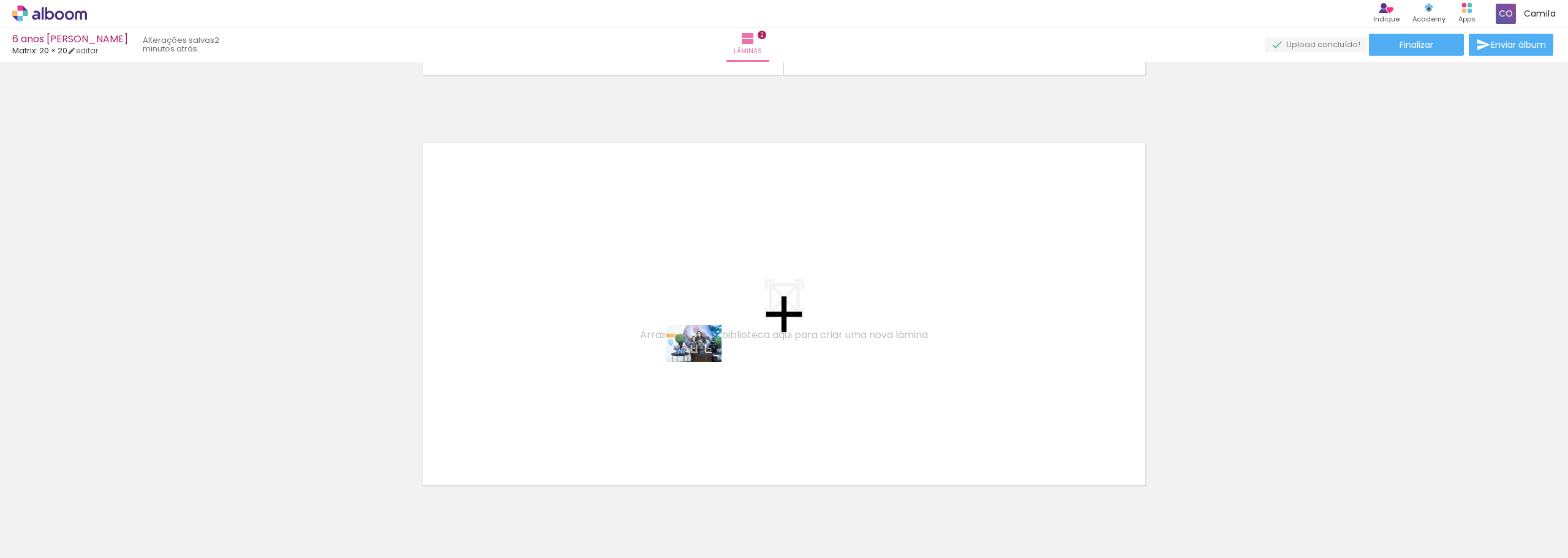
drag, startPoint x: 967, startPoint y: 522, endPoint x: 704, endPoint y: 362, distance: 307.8
click at [704, 362] on quentale-workspace at bounding box center [784, 279] width 1568 height 558
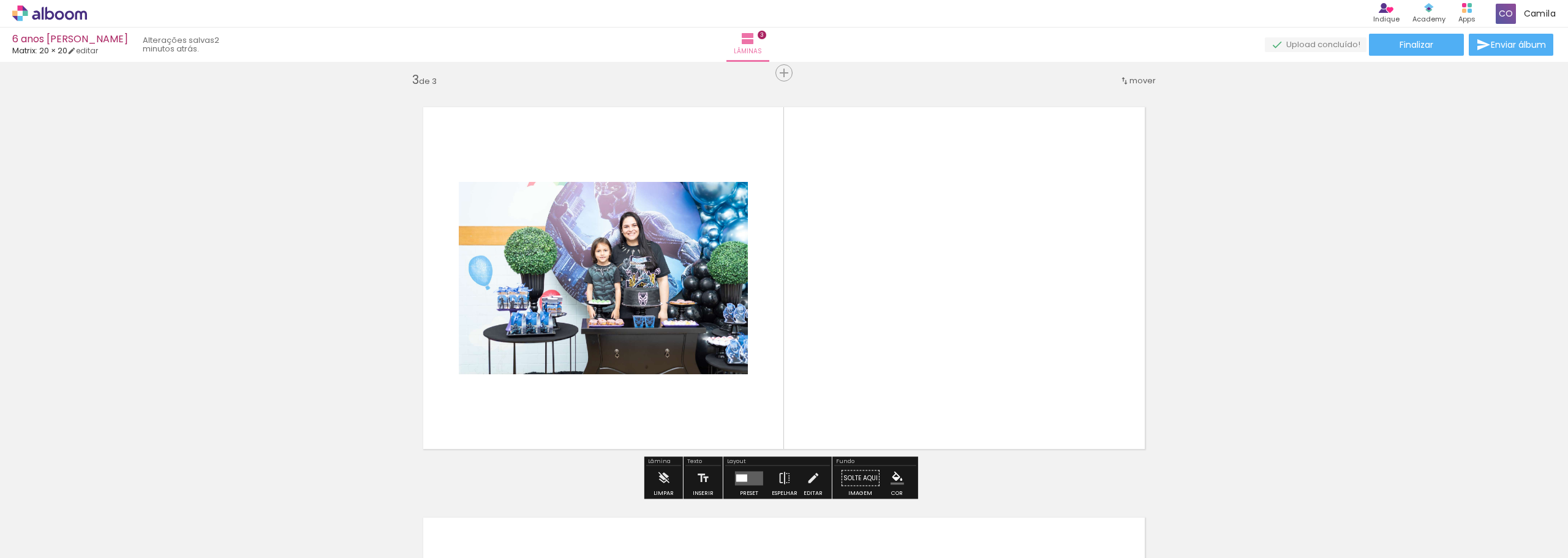
scroll to position [837, 0]
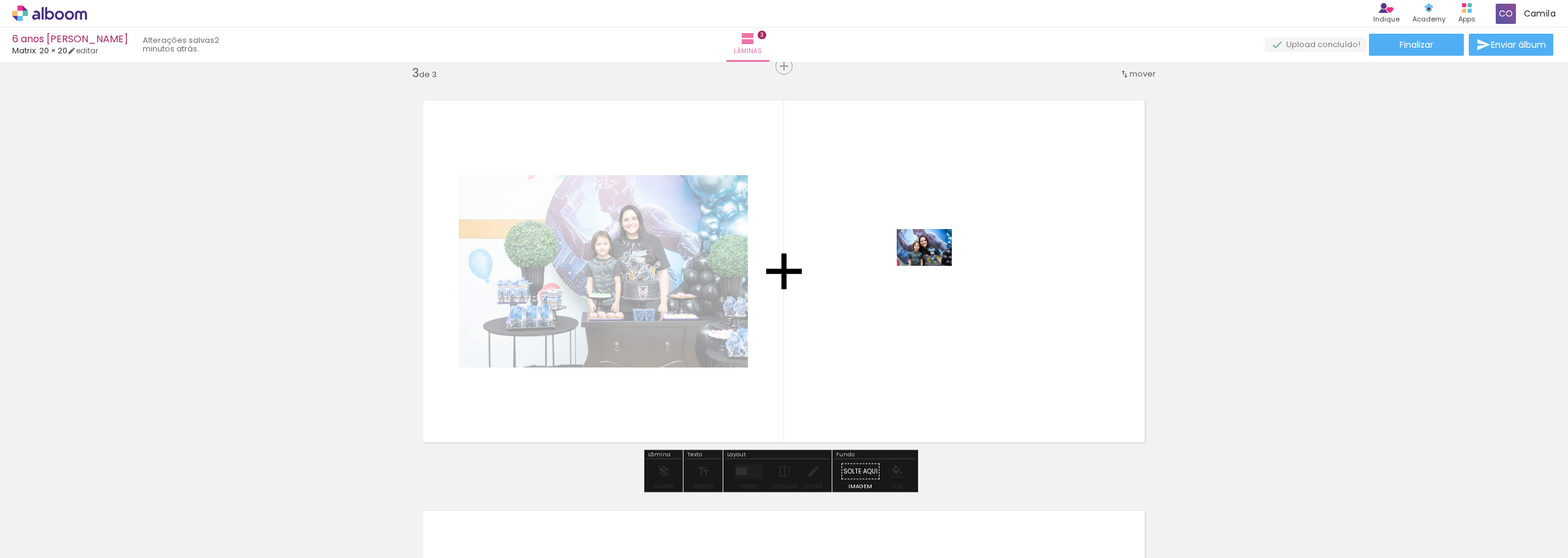
drag, startPoint x: 1023, startPoint y: 513, endPoint x: 934, endPoint y: 266, distance: 262.5
click at [934, 266] on quentale-workspace at bounding box center [784, 279] width 1568 height 558
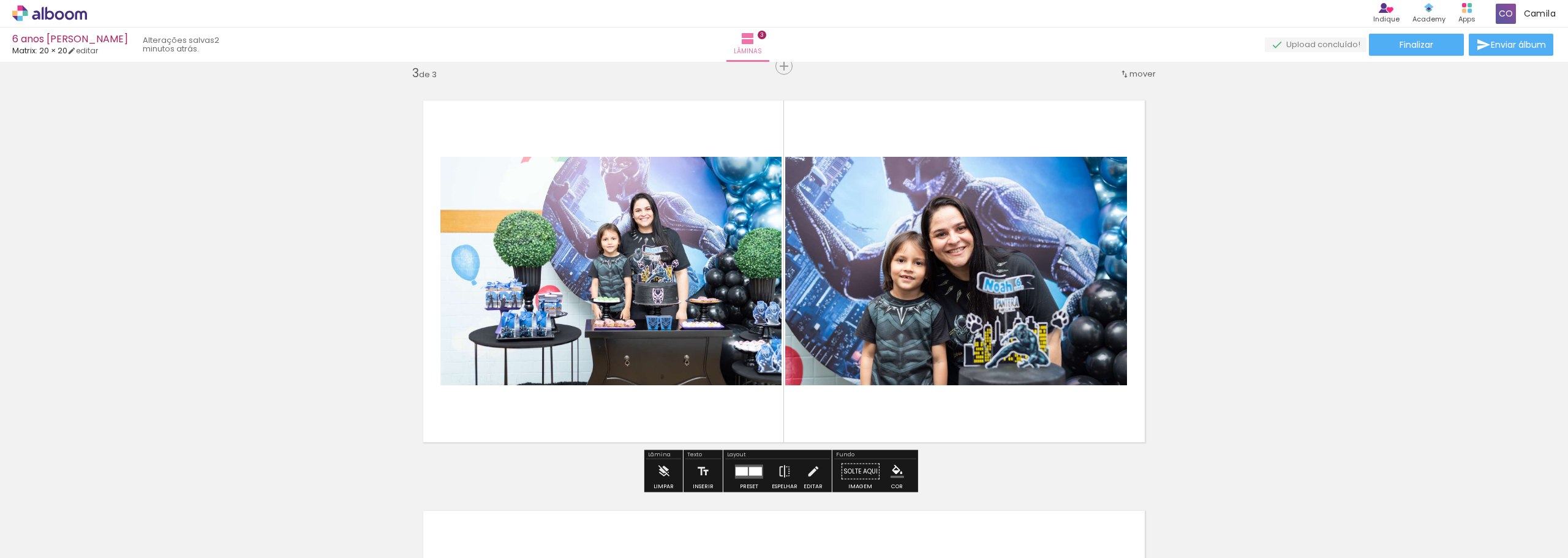
click at [646, 316] on quentale-photo at bounding box center [611, 271] width 341 height 228
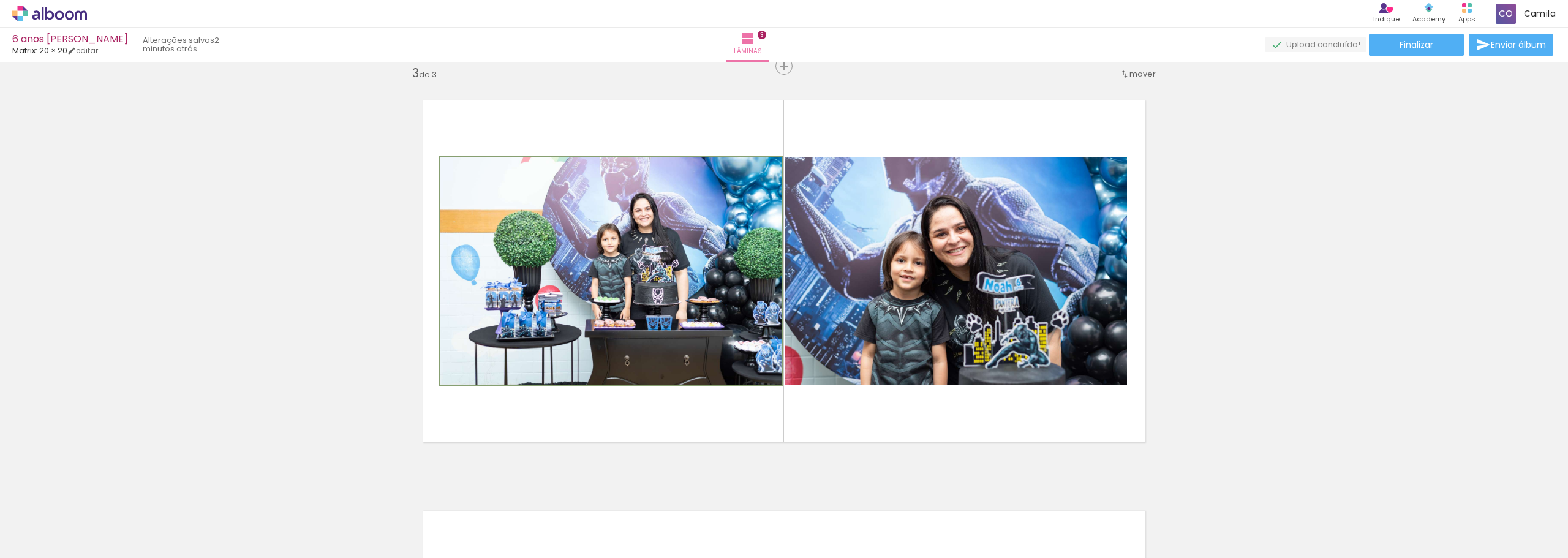
click at [660, 252] on quentale-photo at bounding box center [611, 271] width 341 height 228
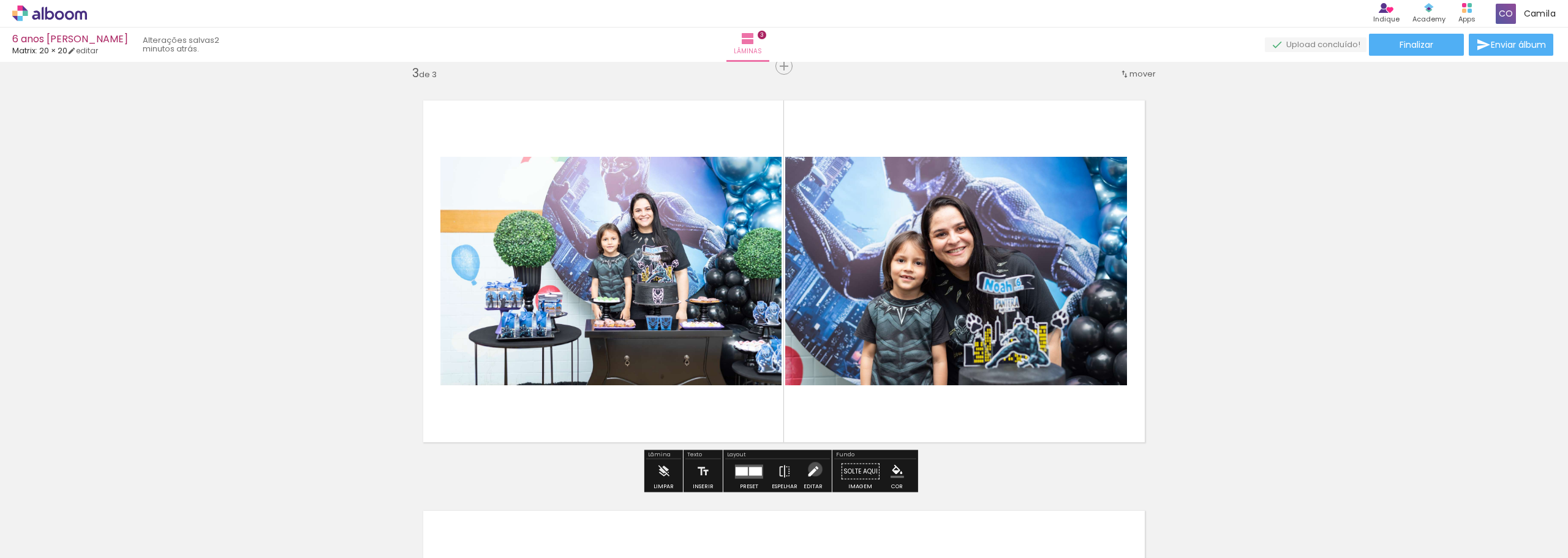
click at [812, 469] on iron-icon at bounding box center [812, 472] width 13 height 25
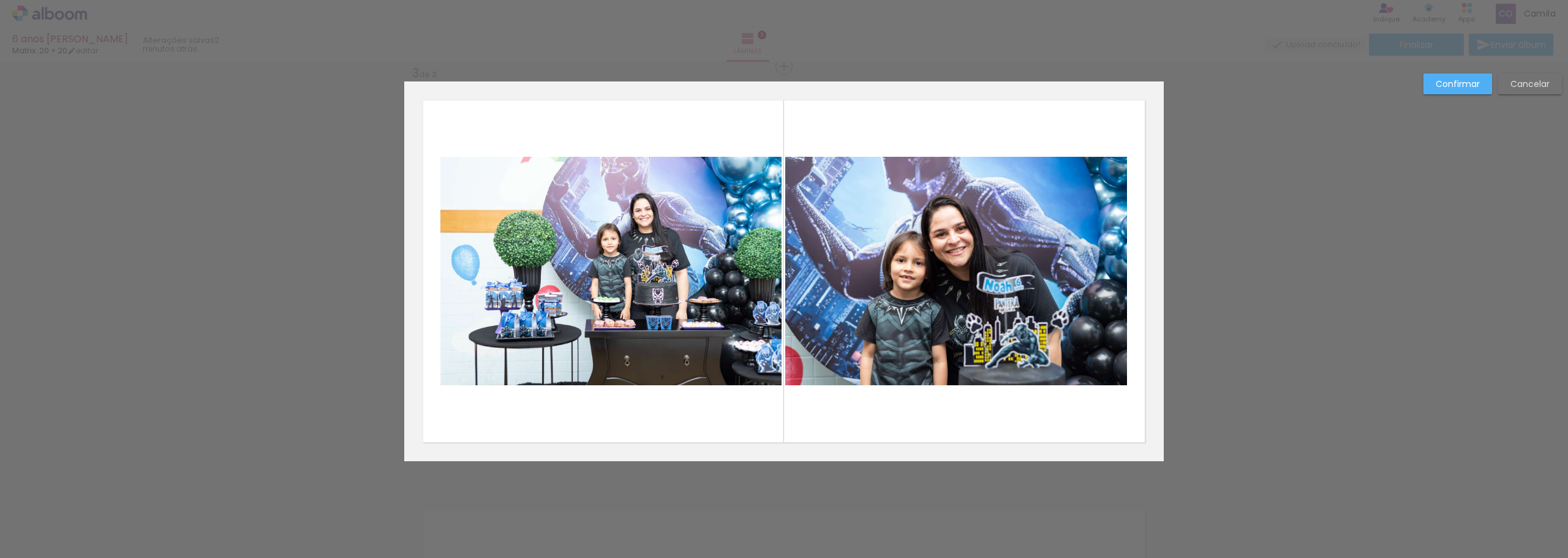
click at [669, 277] on quentale-photo at bounding box center [611, 271] width 341 height 228
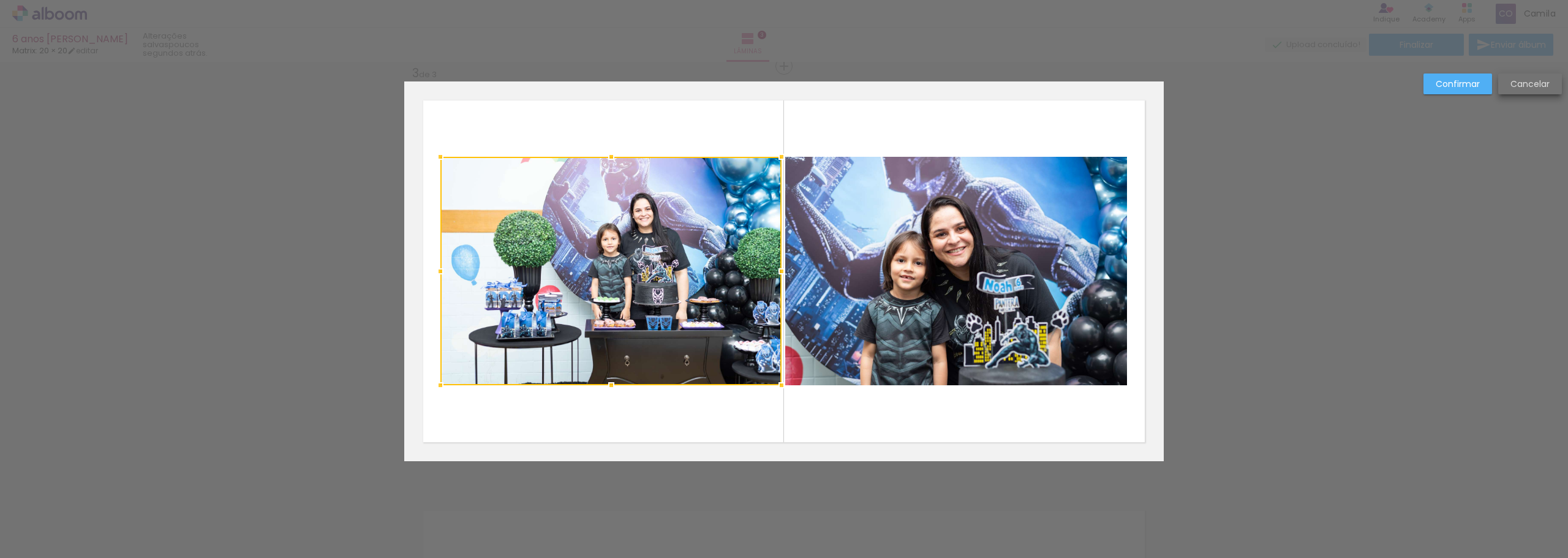
click at [0, 0] on slot "Cancelar" at bounding box center [0, 0] width 0 height 0
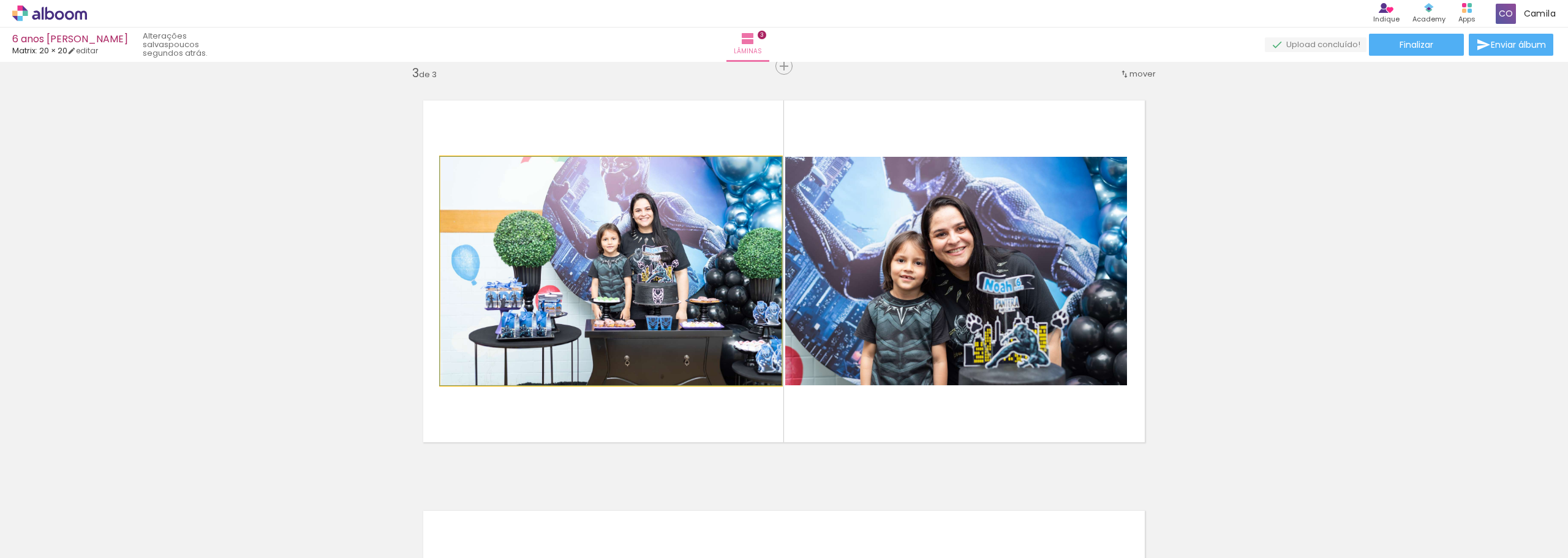
click at [611, 266] on quentale-photo at bounding box center [611, 271] width 341 height 228
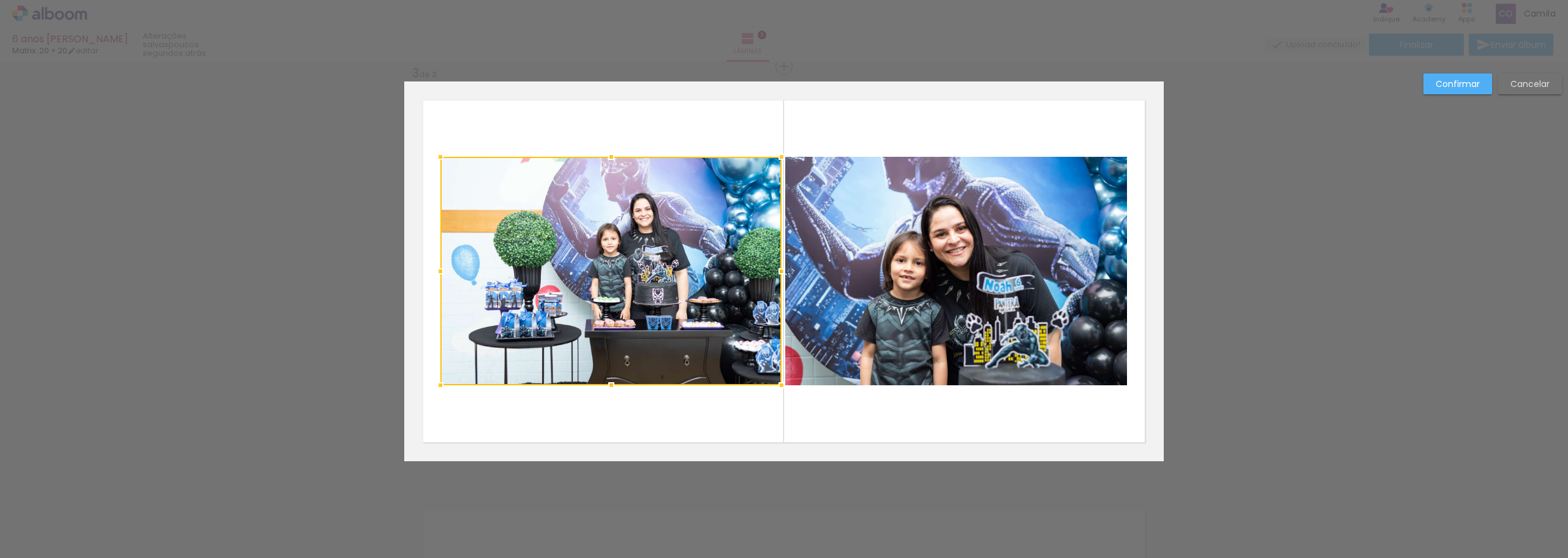
click at [611, 266] on div at bounding box center [611, 271] width 341 height 228
click at [620, 267] on div at bounding box center [611, 271] width 341 height 228
click at [0, 0] on slot "Cancelar" at bounding box center [0, 0] width 0 height 0
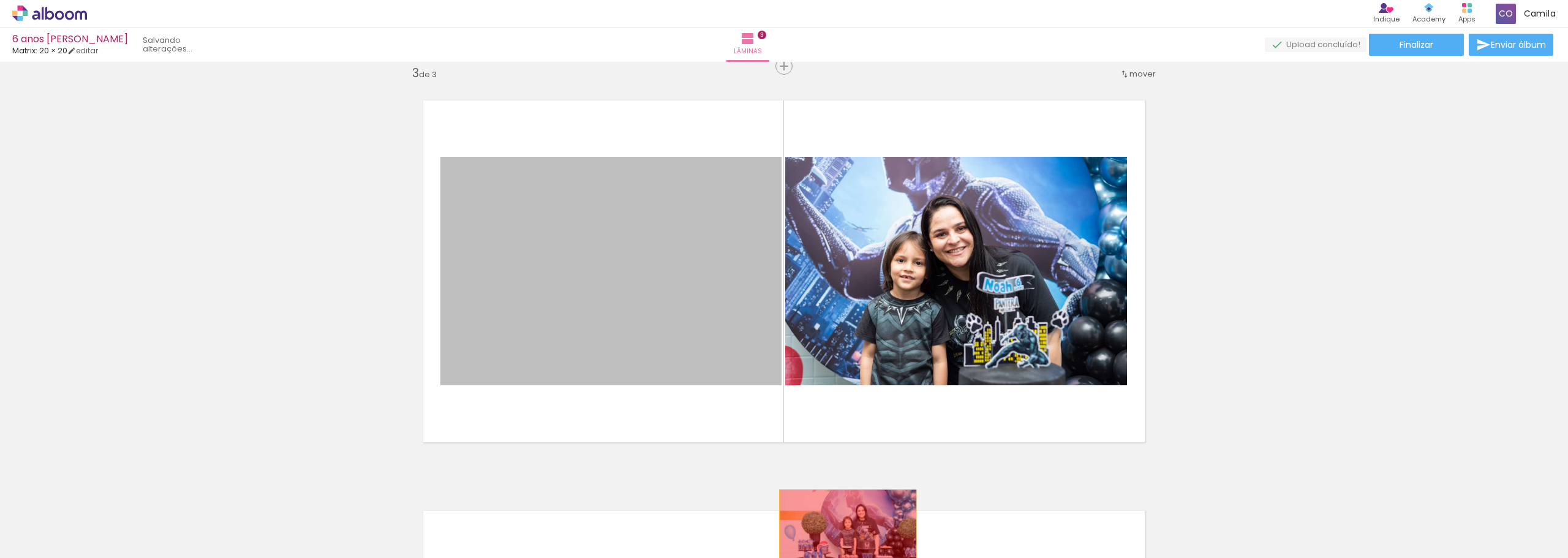
drag, startPoint x: 717, startPoint y: 293, endPoint x: 843, endPoint y: 535, distance: 272.8
click at [843, 535] on quentale-workspace at bounding box center [784, 279] width 1568 height 558
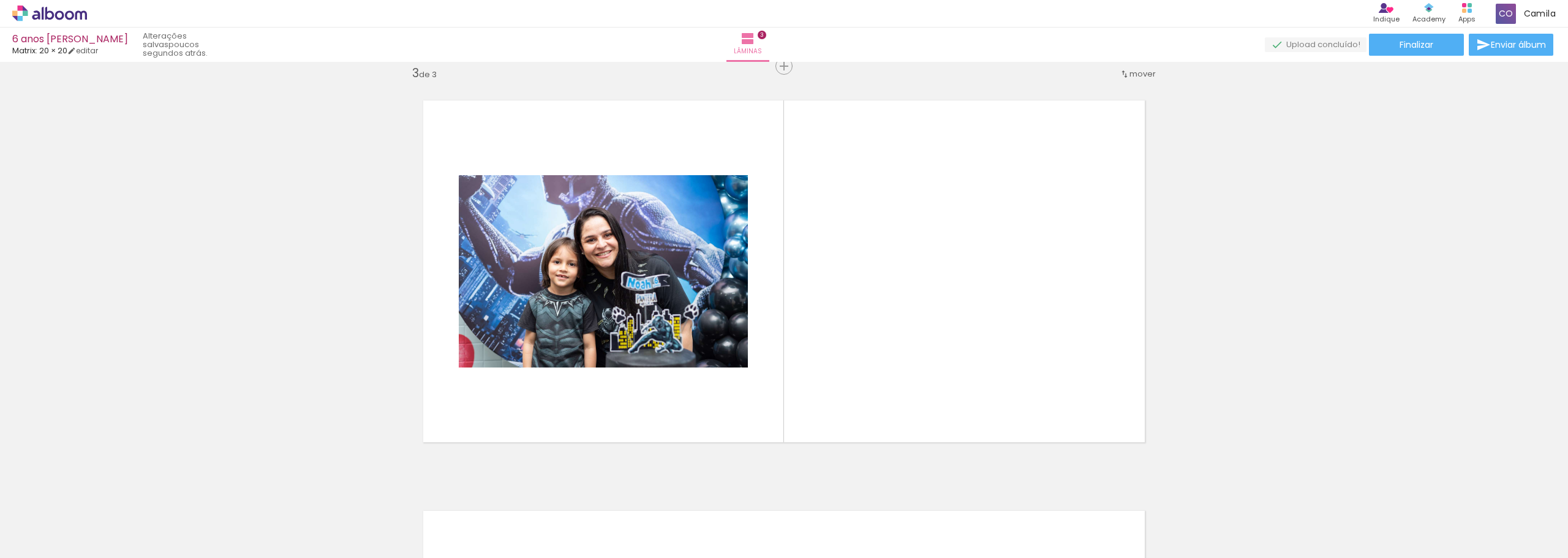
scroll to position [0, 722]
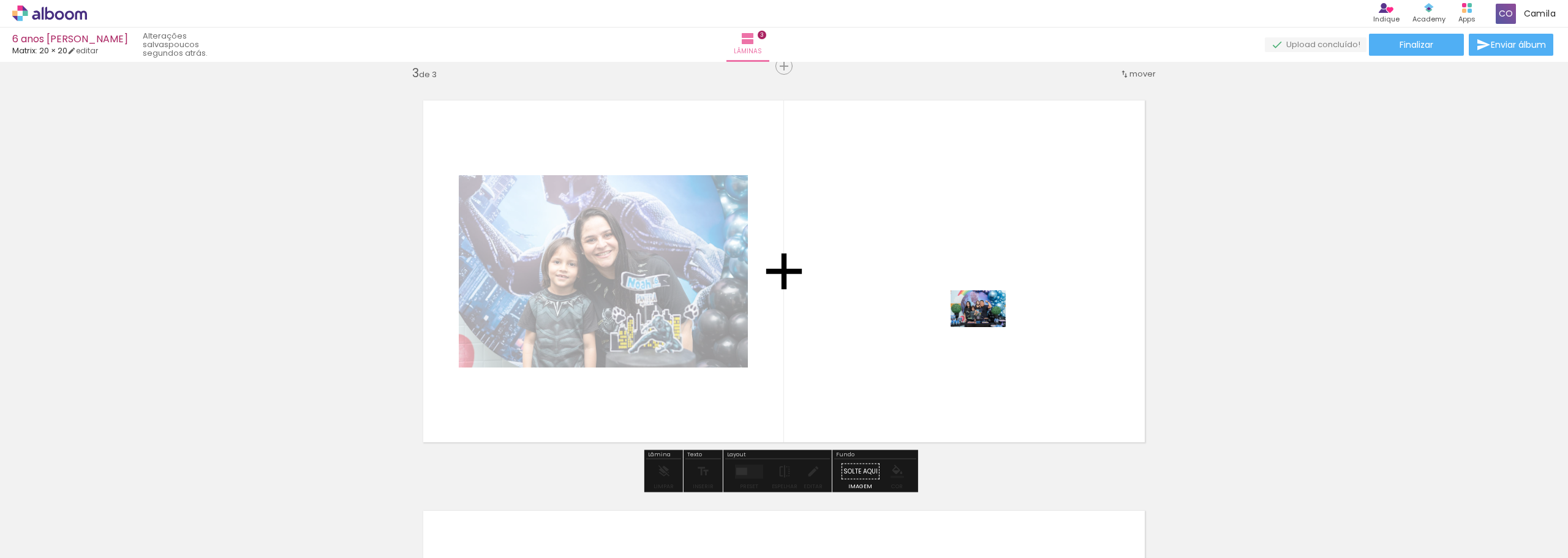
drag, startPoint x: 1049, startPoint y: 532, endPoint x: 988, endPoint y: 321, distance: 219.6
click at [988, 321] on quentale-workspace at bounding box center [784, 279] width 1568 height 558
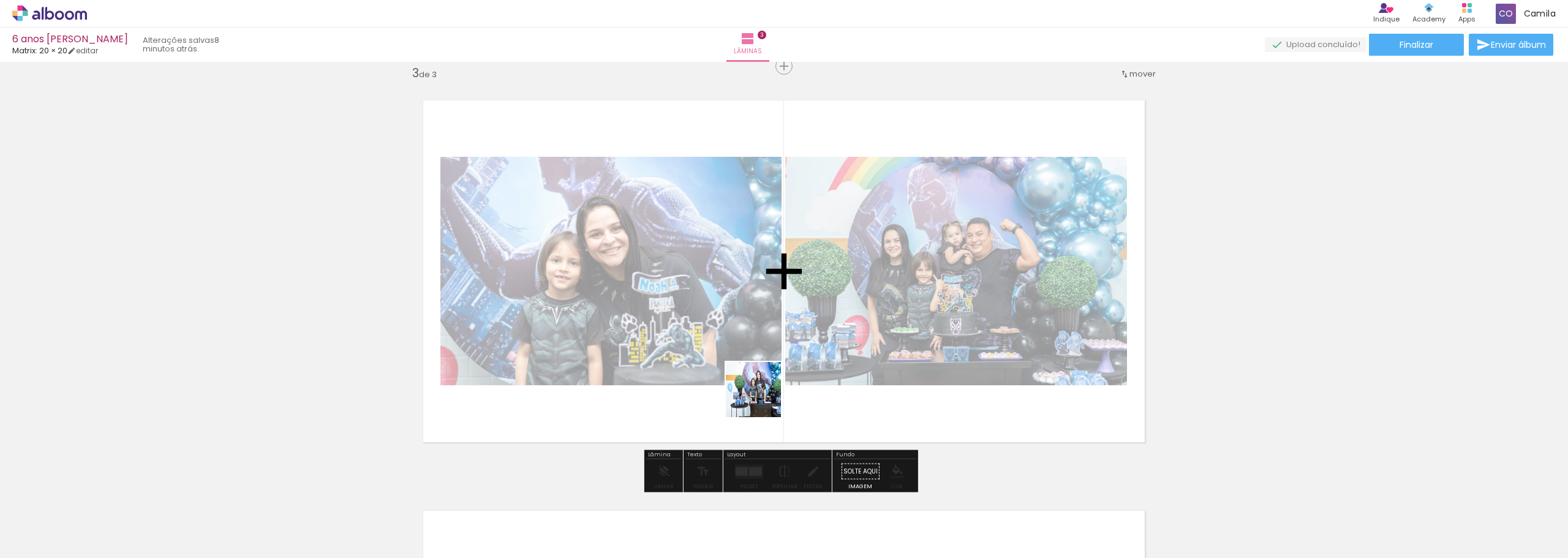
drag, startPoint x: 508, startPoint y: 526, endPoint x: 763, endPoint y: 396, distance: 286.2
click at [763, 396] on quentale-workspace at bounding box center [784, 279] width 1568 height 558
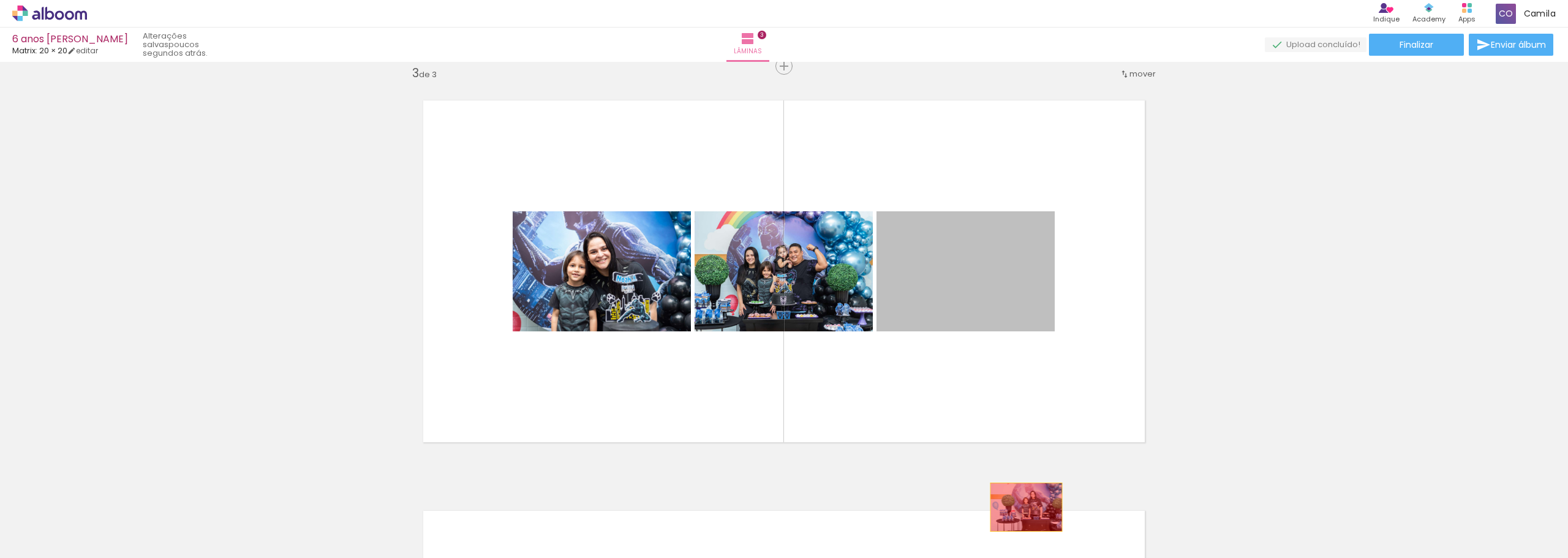
drag, startPoint x: 1018, startPoint y: 306, endPoint x: 1022, endPoint y: 507, distance: 201.0
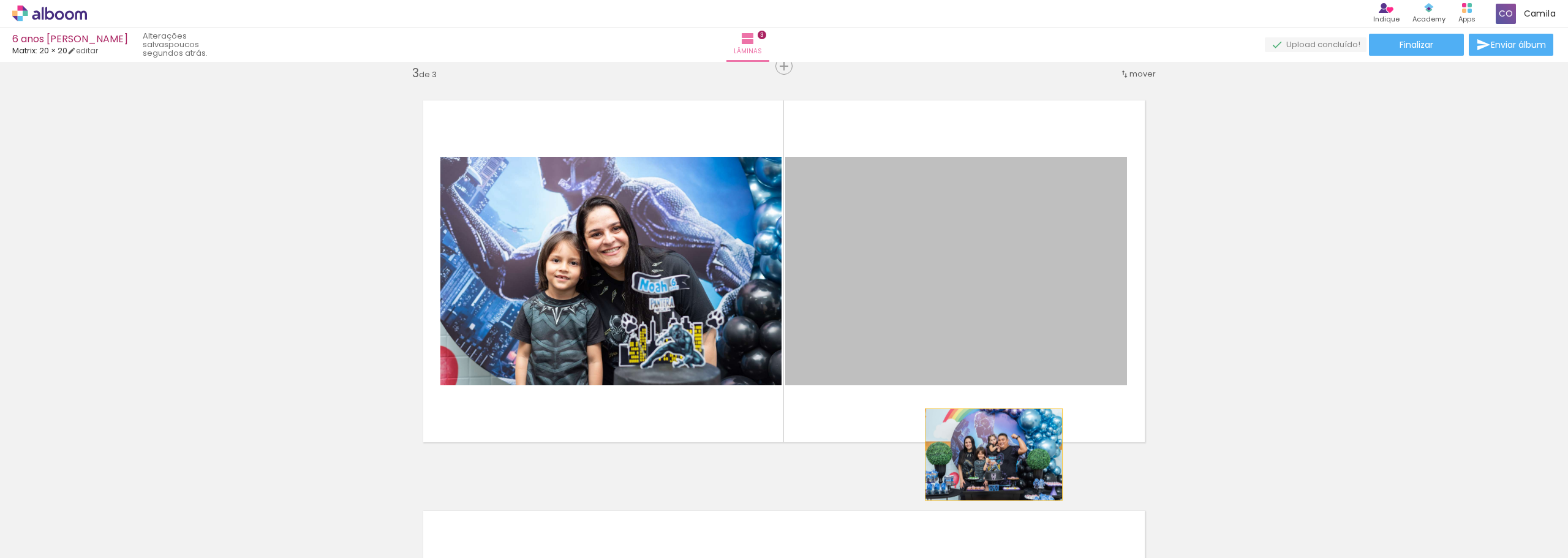
drag, startPoint x: 980, startPoint y: 264, endPoint x: 990, endPoint y: 455, distance: 191.3
click at [990, 455] on quentale-layouter at bounding box center [784, 271] width 760 height 380
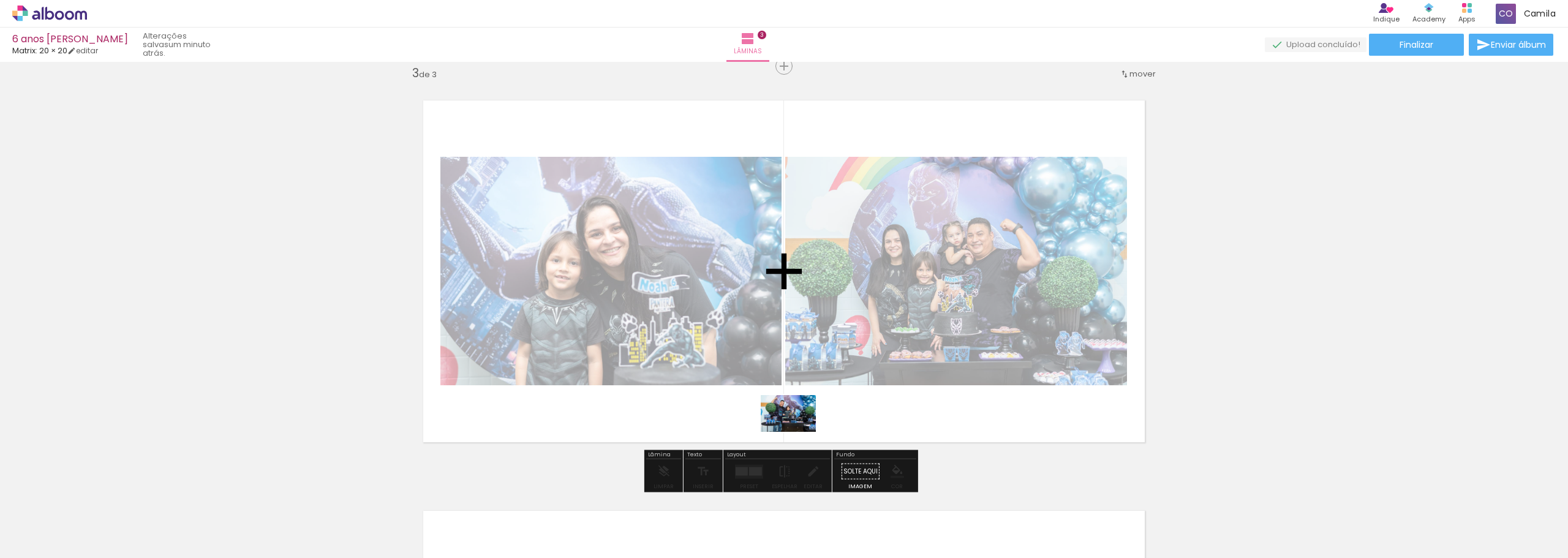
drag, startPoint x: 787, startPoint y: 523, endPoint x: 798, endPoint y: 432, distance: 91.7
click at [798, 432] on quentale-workspace at bounding box center [784, 279] width 1568 height 558
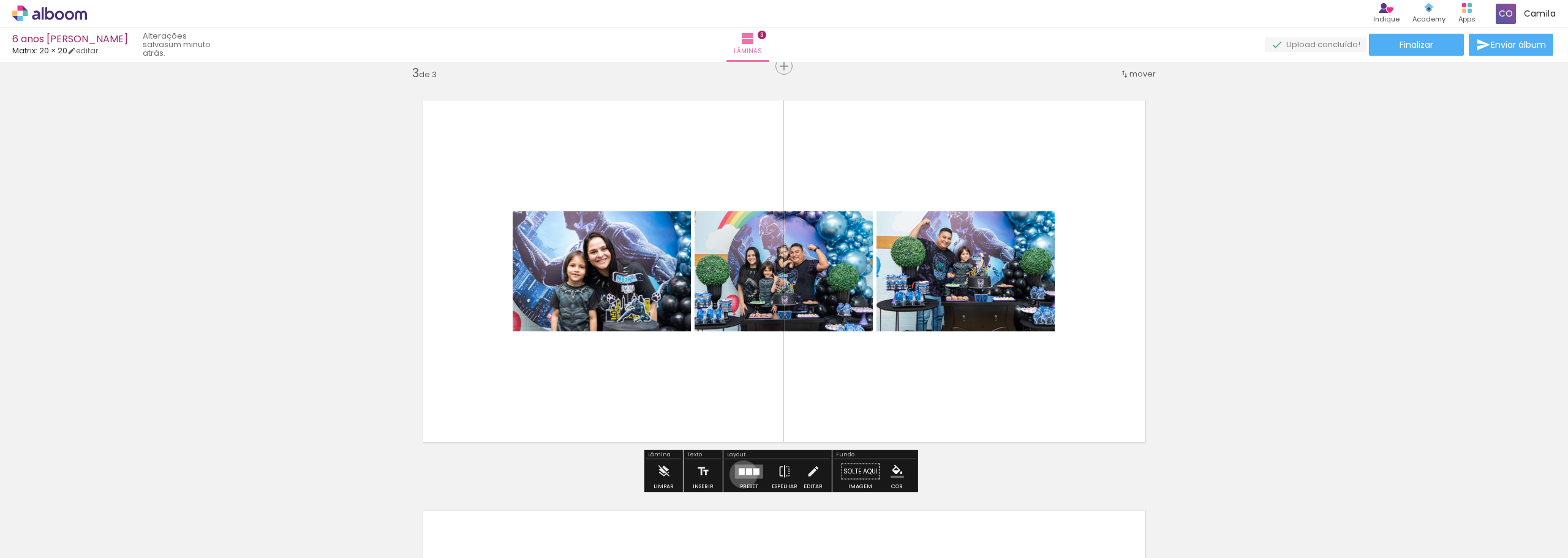
click at [741, 474] on div at bounding box center [742, 471] width 6 height 7
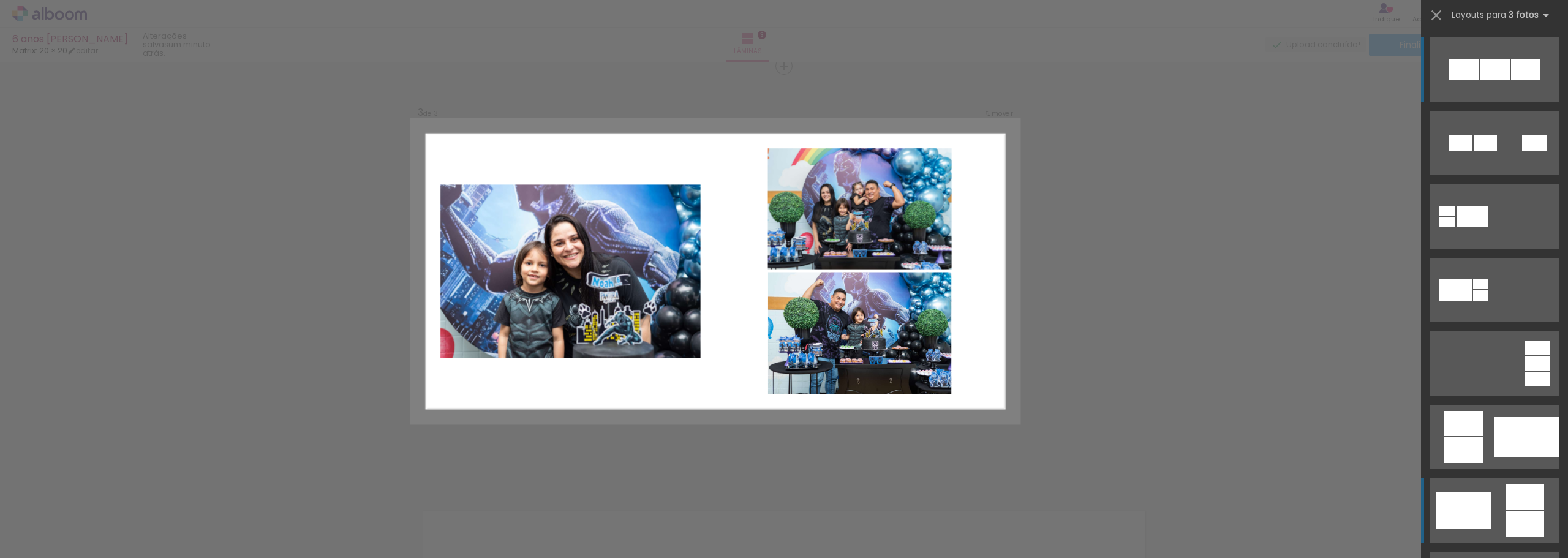
click at [1496, 175] on quentale-layouter at bounding box center [1494, 143] width 128 height 65
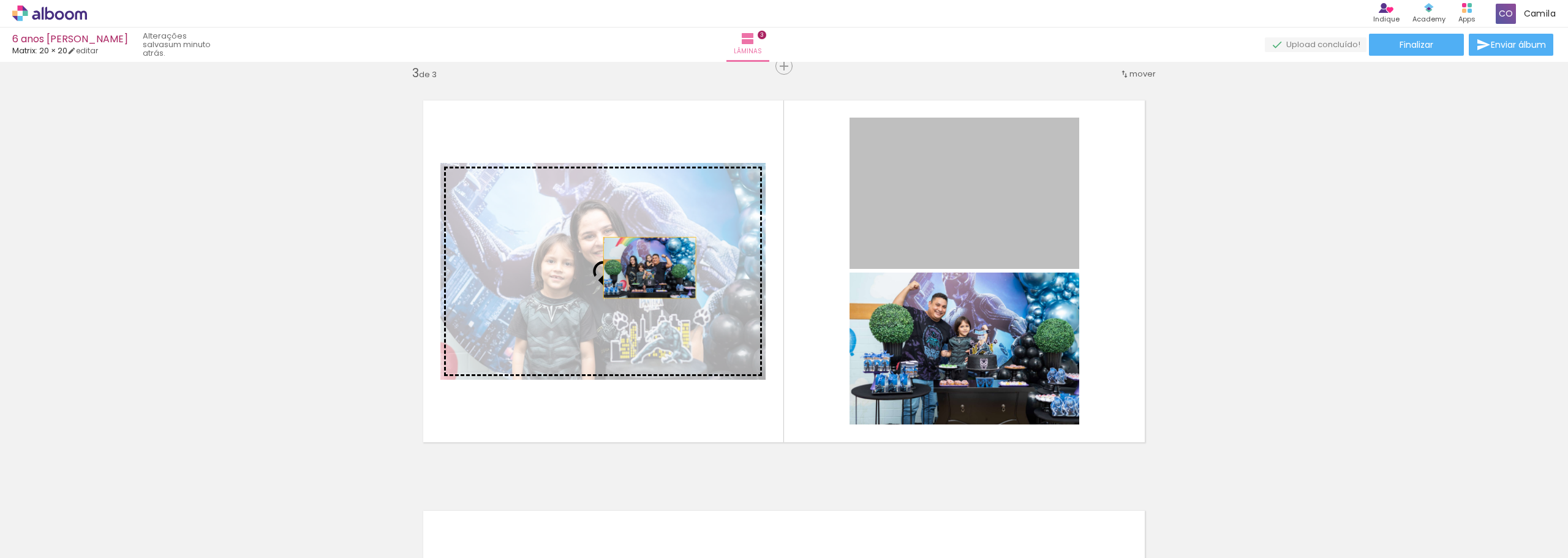
drag, startPoint x: 1014, startPoint y: 199, endPoint x: 641, endPoint y: 270, distance: 379.7
click at [0, 0] on slot at bounding box center [0, 0] width 0 height 0
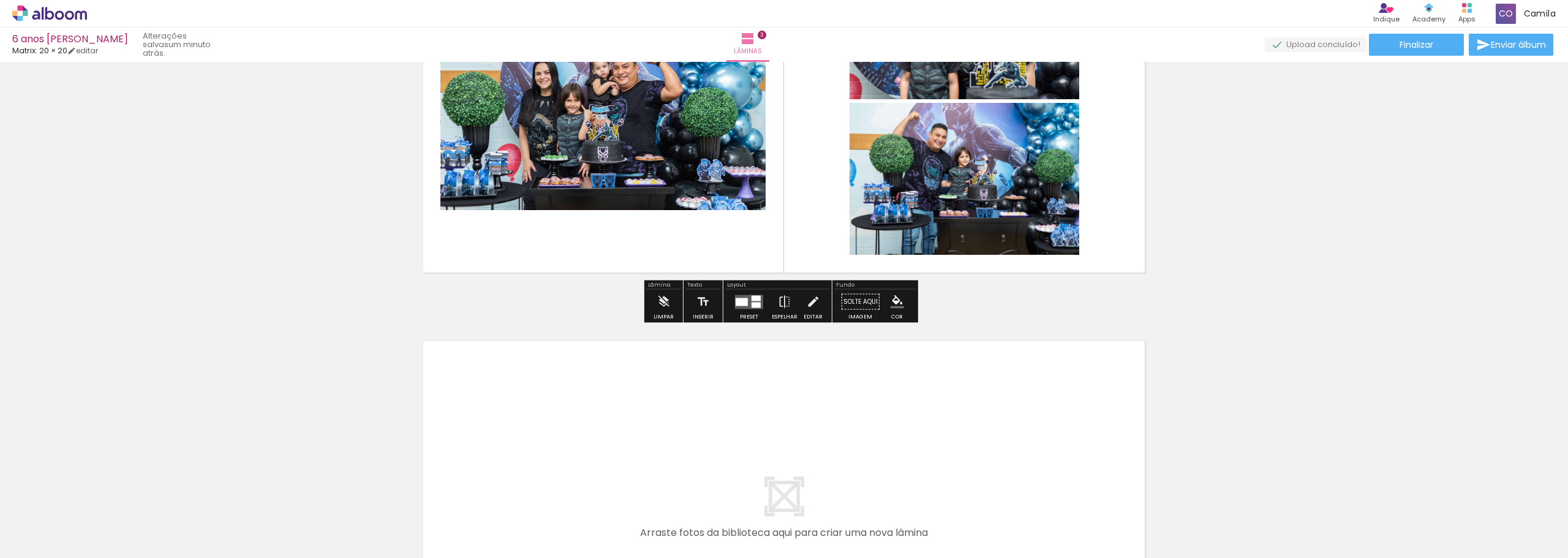
scroll to position [1020, 0]
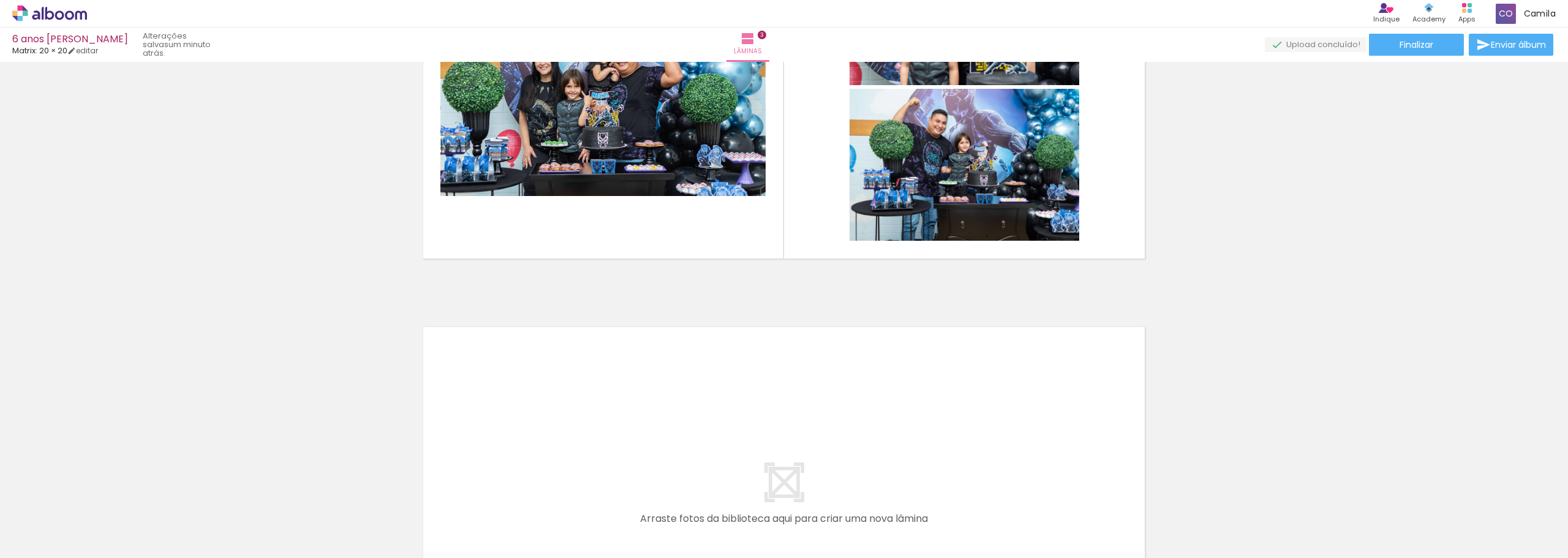
click at [19, 538] on iron-icon at bounding box center [17, 541] width 15 height 15
click at [0, 0] on input "file" at bounding box center [0, 0] width 0 height 0
drag, startPoint x: 1522, startPoint y: 530, endPoint x: 746, endPoint y: 420, distance: 783.8
click at [746, 420] on quentale-workspace at bounding box center [784, 279] width 1568 height 558
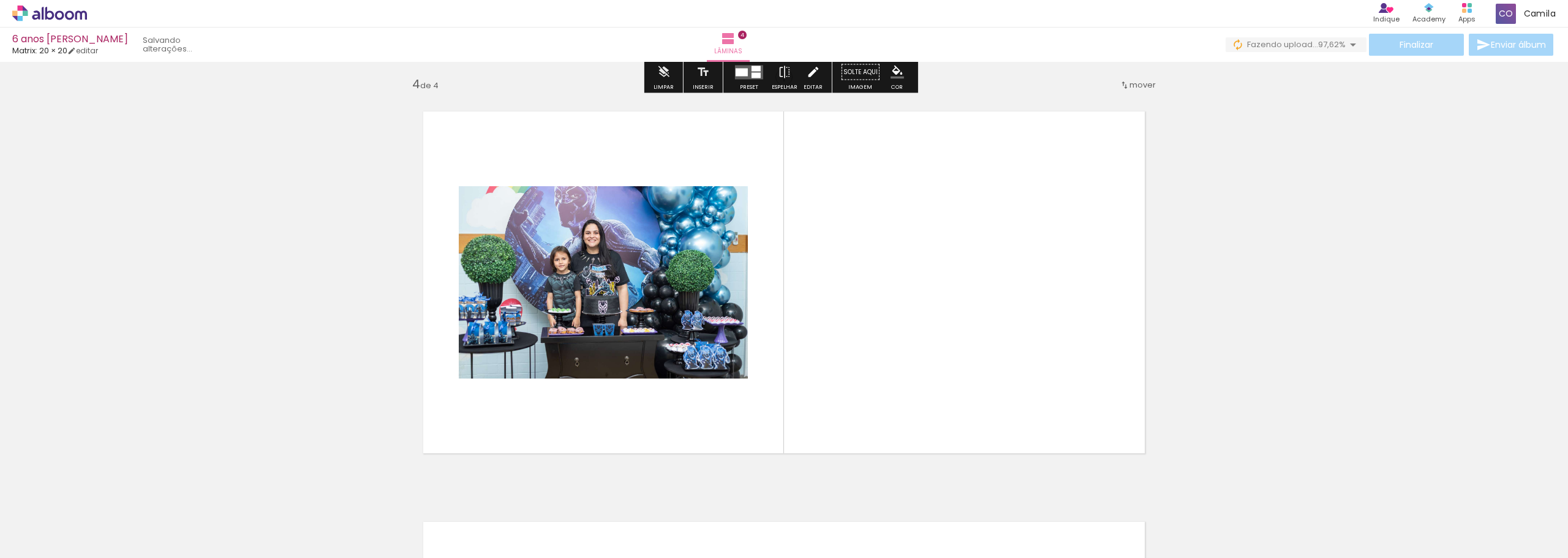
scroll to position [1247, 0]
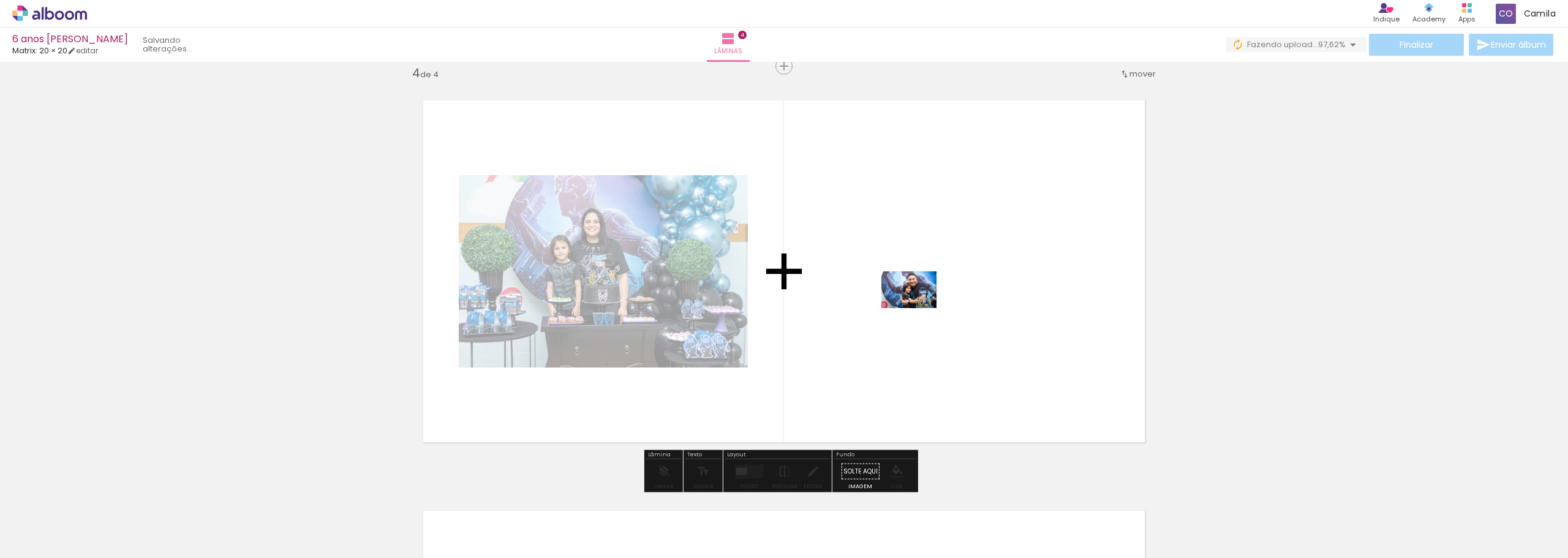
drag, startPoint x: 432, startPoint y: 530, endPoint x: 918, endPoint y: 308, distance: 534.3
click at [918, 308] on quentale-workspace at bounding box center [784, 279] width 1568 height 558
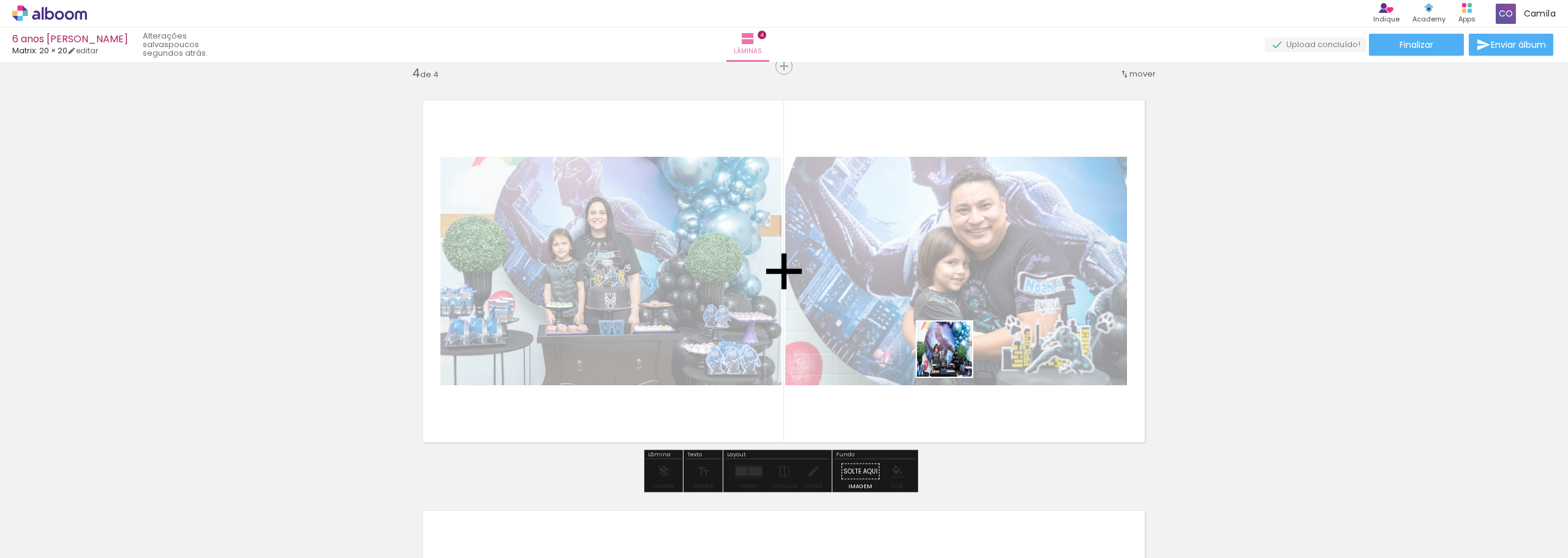
drag, startPoint x: 1159, startPoint y: 535, endPoint x: 954, endPoint y: 358, distance: 270.8
click at [954, 358] on quentale-workspace at bounding box center [784, 279] width 1568 height 558
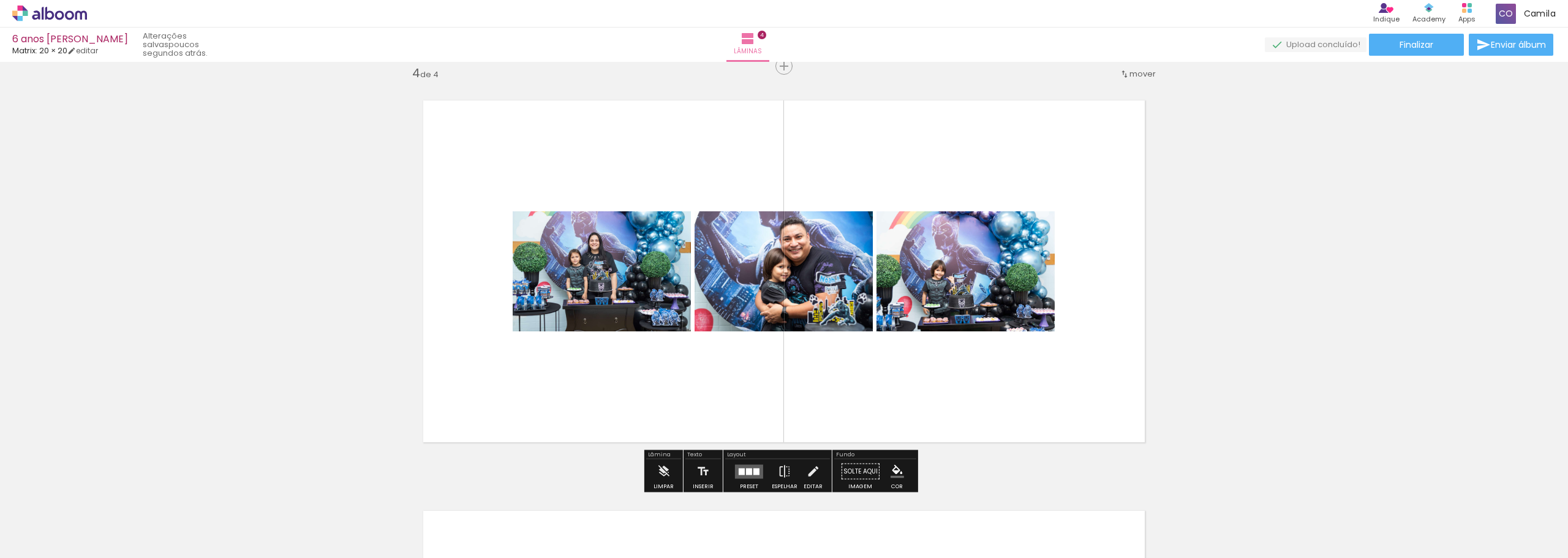
click at [750, 472] on quentale-layouter at bounding box center [749, 471] width 28 height 14
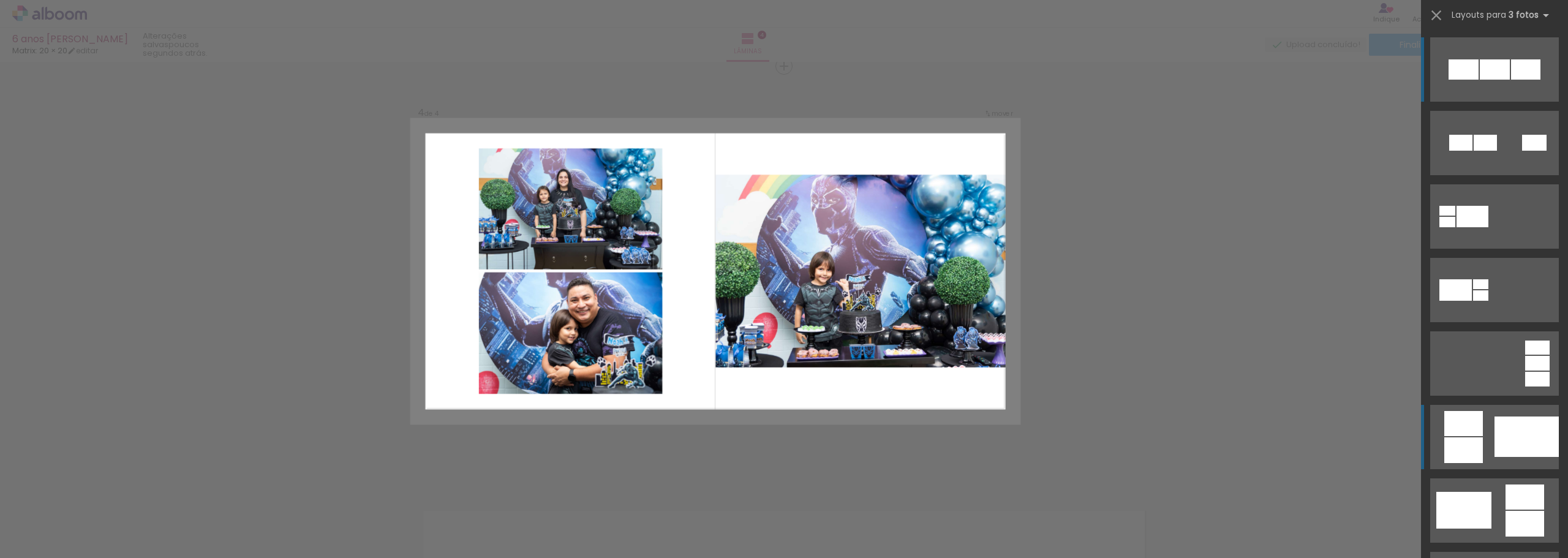
click at [1486, 175] on quentale-layouter at bounding box center [1494, 143] width 128 height 65
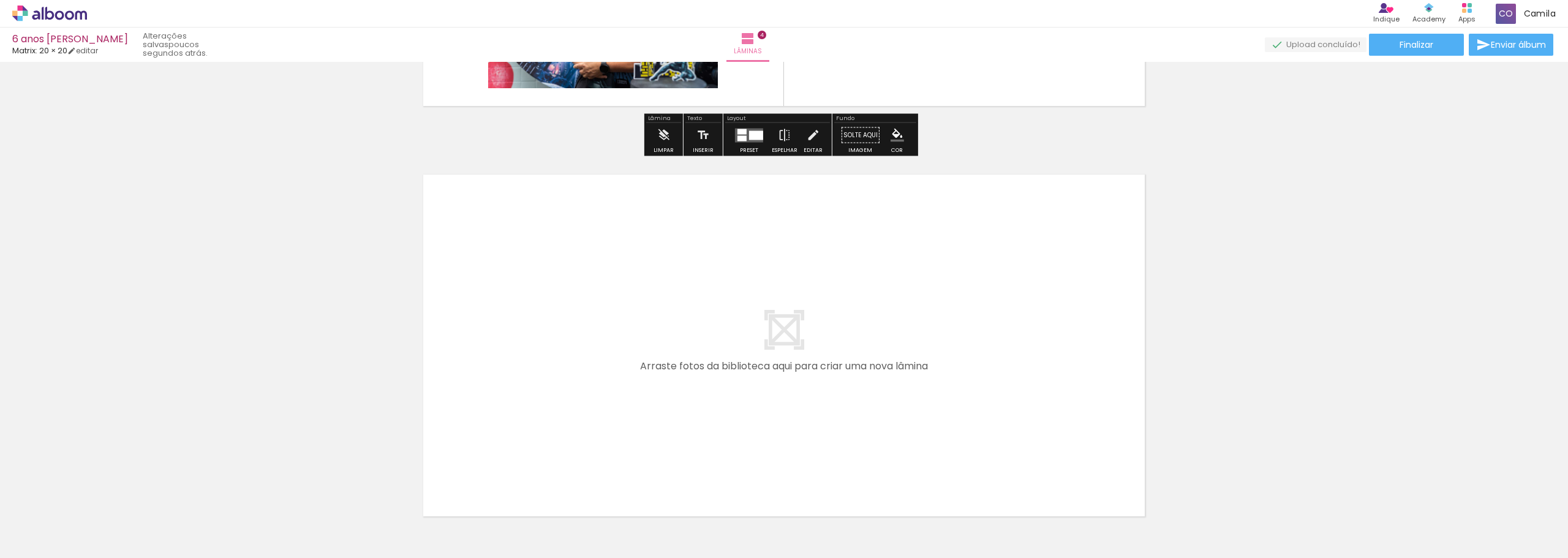
scroll to position [1614, 0]
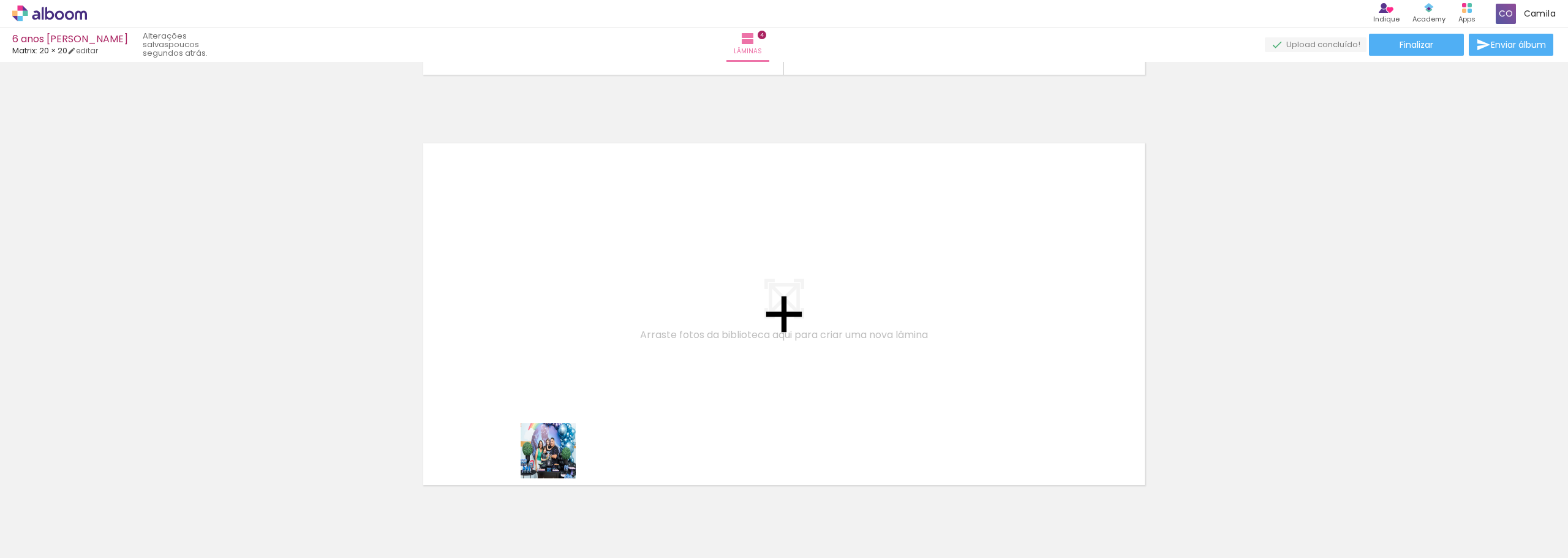
drag, startPoint x: 360, startPoint y: 531, endPoint x: 547, endPoint y: 341, distance: 266.6
click at [547, 341] on quentale-workspace at bounding box center [784, 279] width 1568 height 558
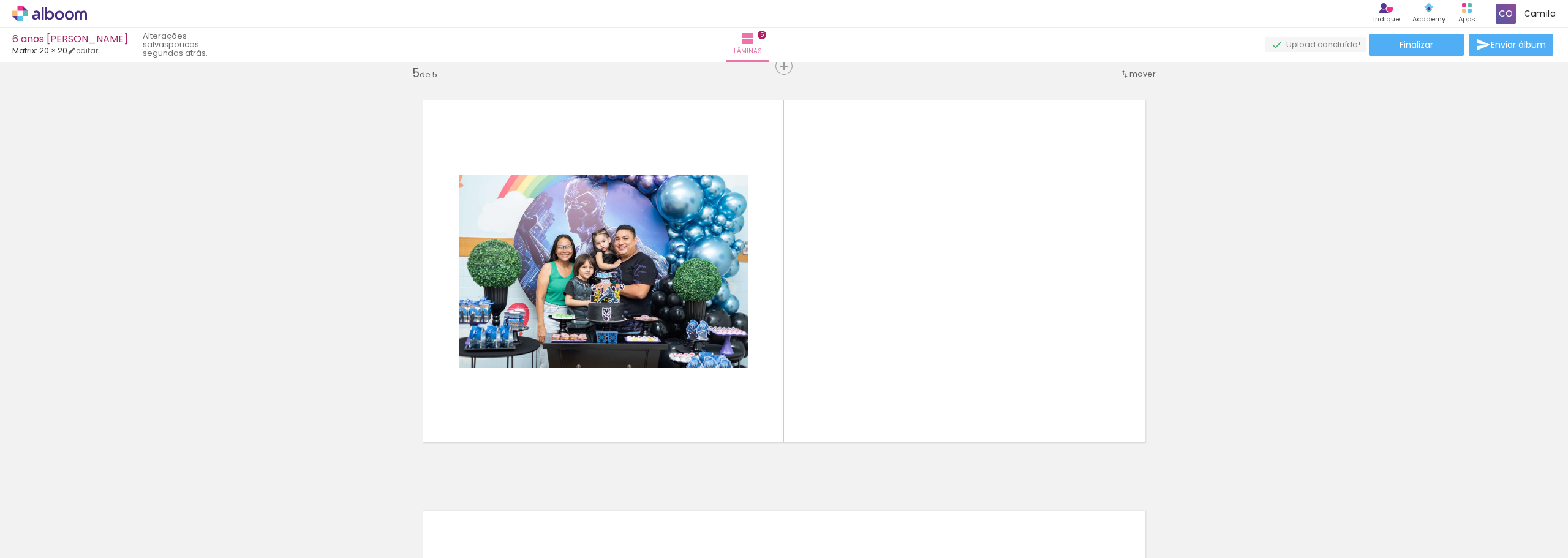
scroll to position [0, 776]
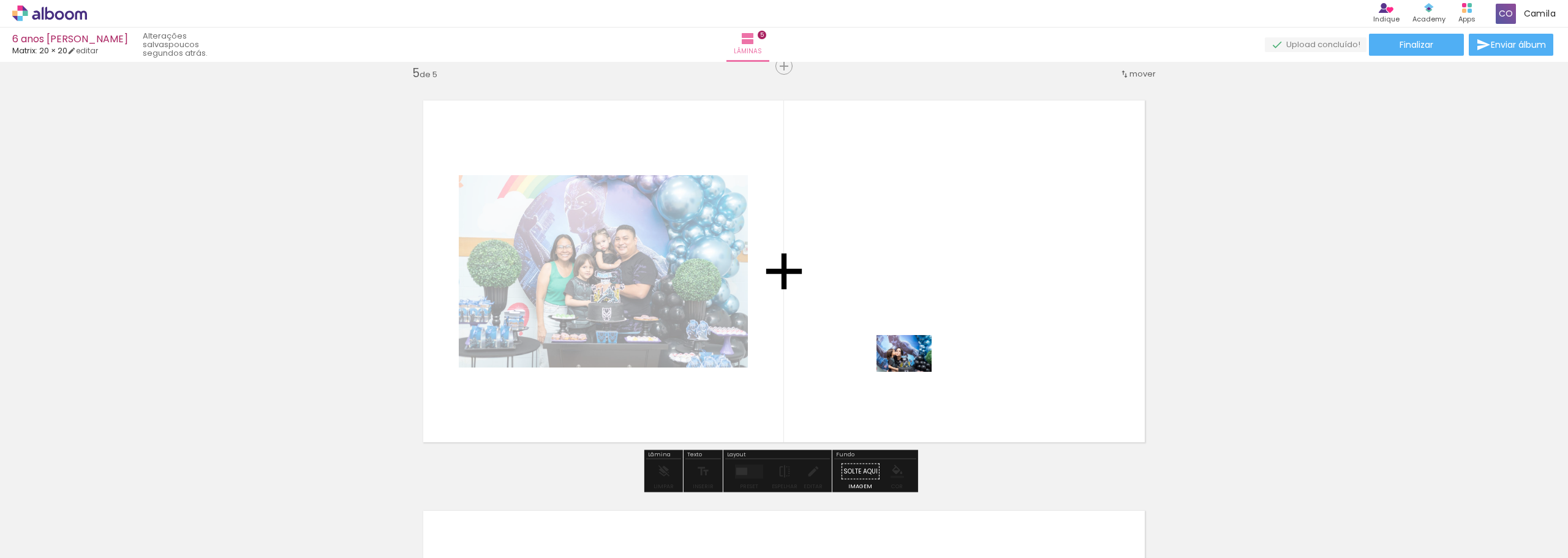
drag, startPoint x: 528, startPoint y: 525, endPoint x: 913, endPoint y: 371, distance: 414.7
click at [913, 371] on quentale-workspace at bounding box center [784, 279] width 1568 height 558
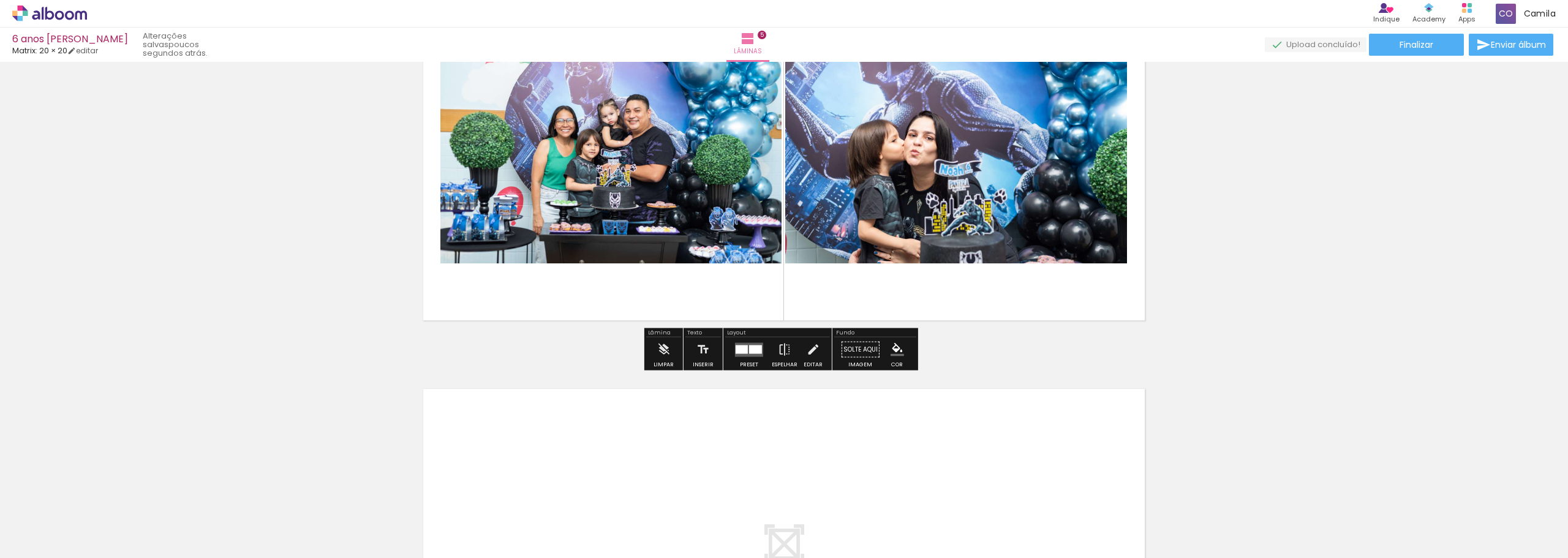
scroll to position [1780, 0]
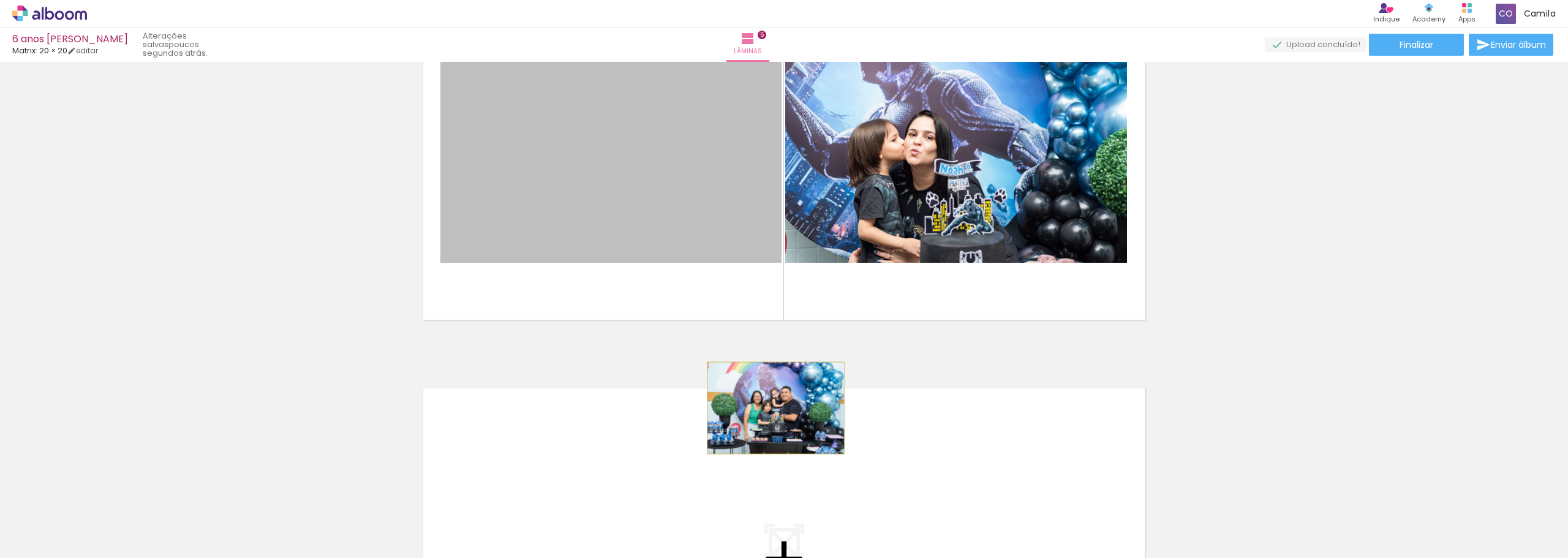
drag, startPoint x: 728, startPoint y: 210, endPoint x: 777, endPoint y: 418, distance: 213.7
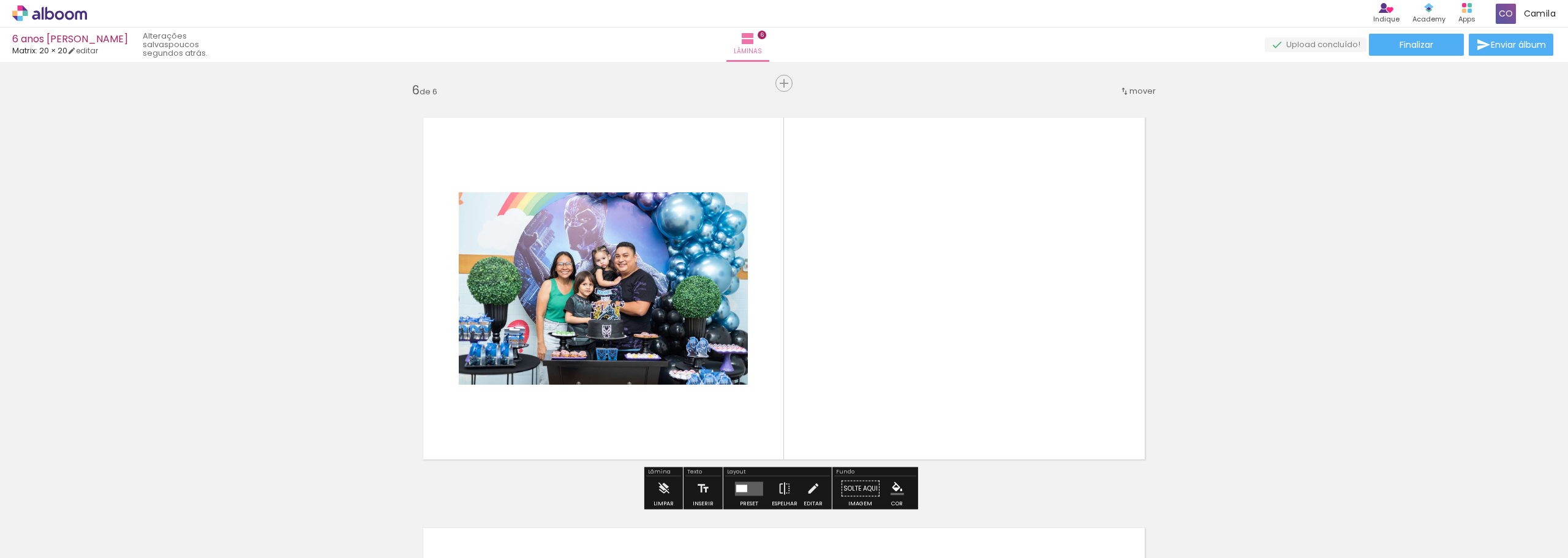
scroll to position [2068, 0]
